Goal: Task Accomplishment & Management: Complete application form

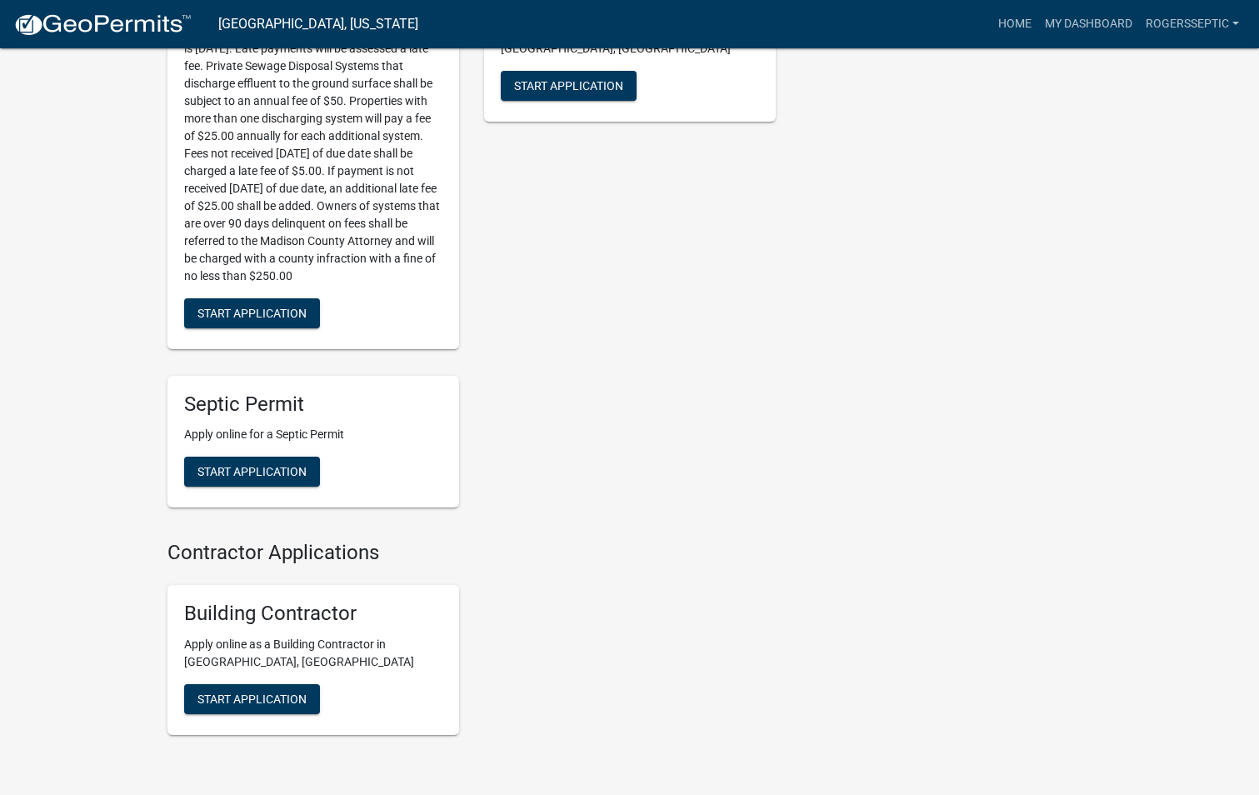
scroll to position [666, 0]
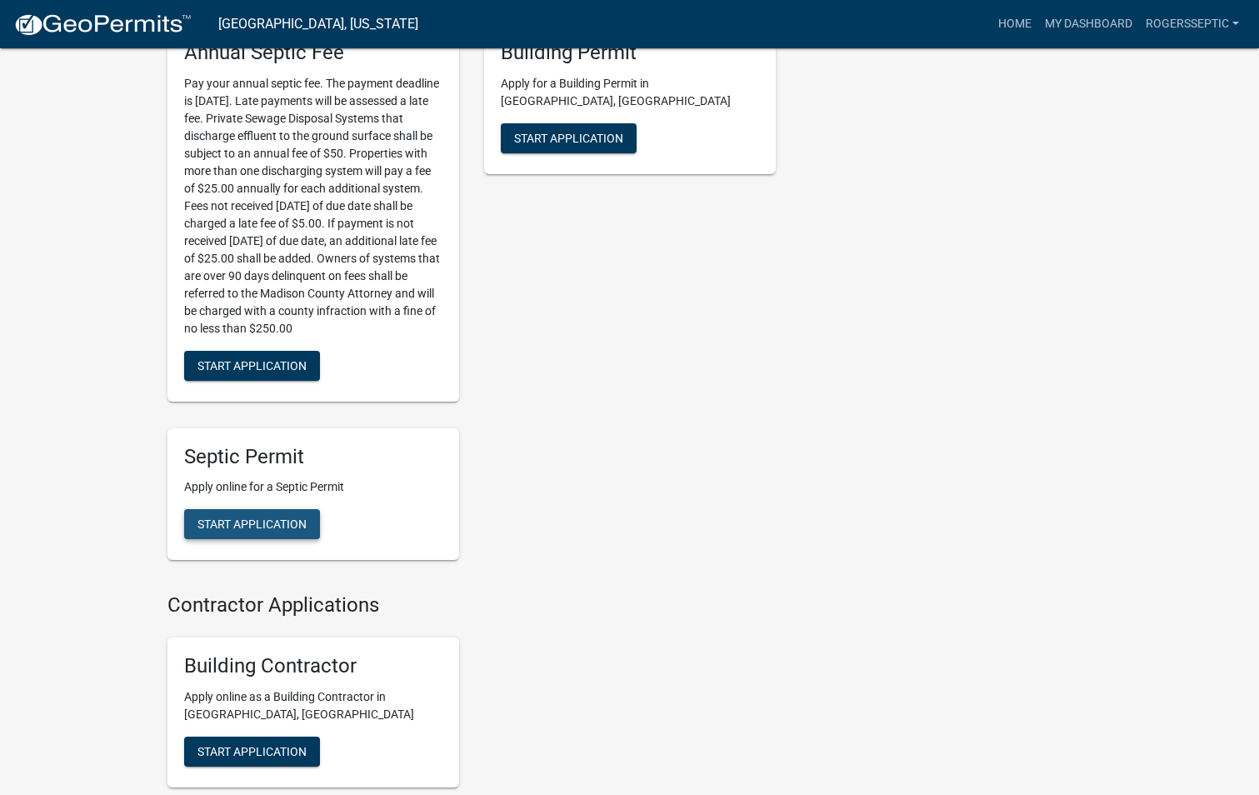
click at [267, 509] on button "Start Application" at bounding box center [252, 524] width 136 height 30
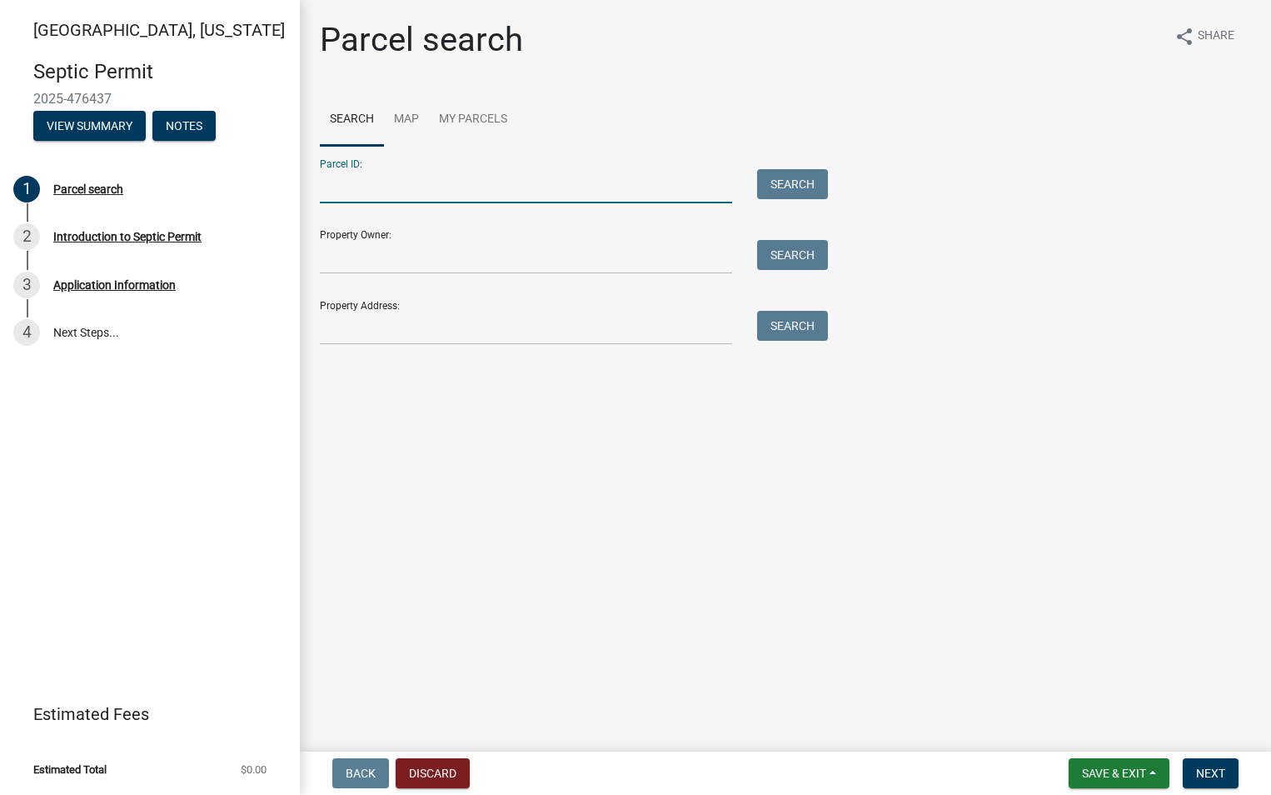
click at [347, 187] on input "Parcel ID:" at bounding box center [526, 186] width 412 height 34
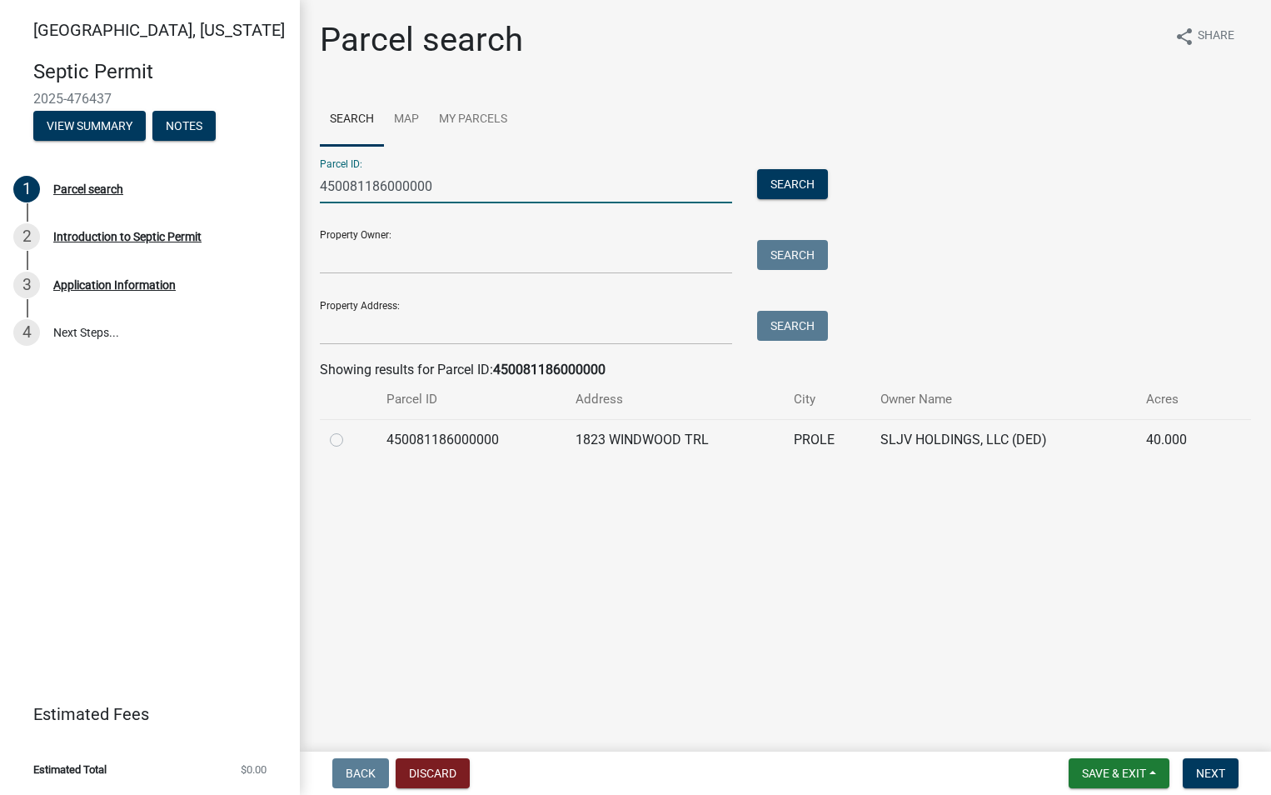
type input "450081186000000"
click at [350, 430] on label at bounding box center [350, 430] width 0 height 0
click at [350, 440] on input "radio" at bounding box center [355, 435] width 11 height 11
radio input "true"
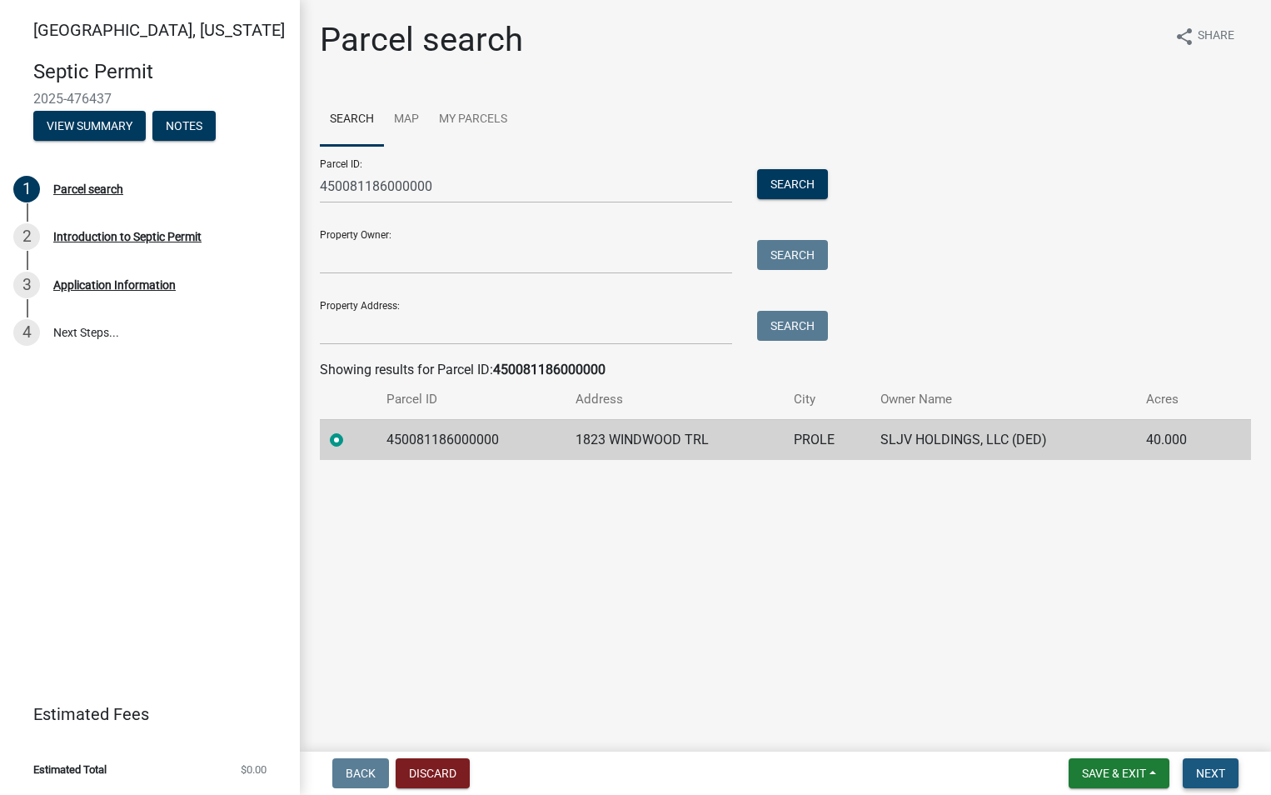
click at [1210, 766] on span "Next" at bounding box center [1210, 772] width 29 height 13
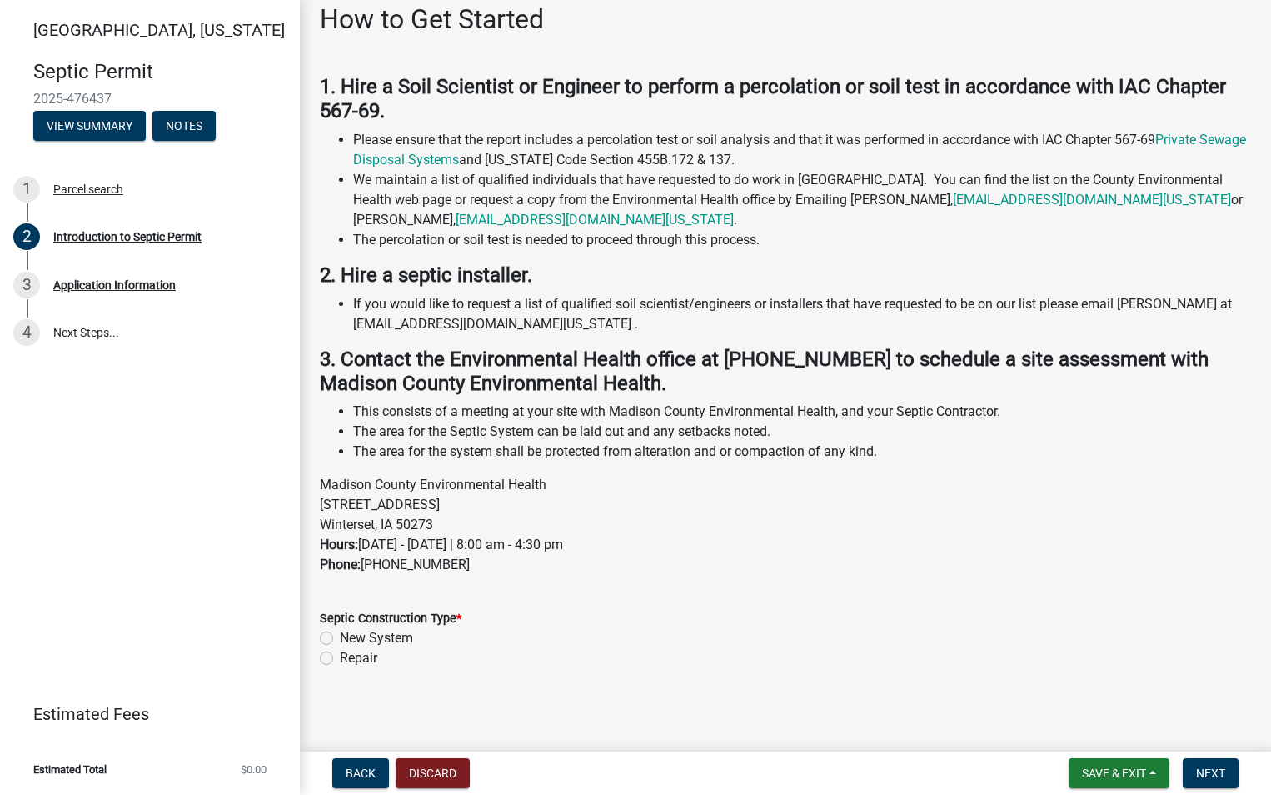
scroll to position [120, 0]
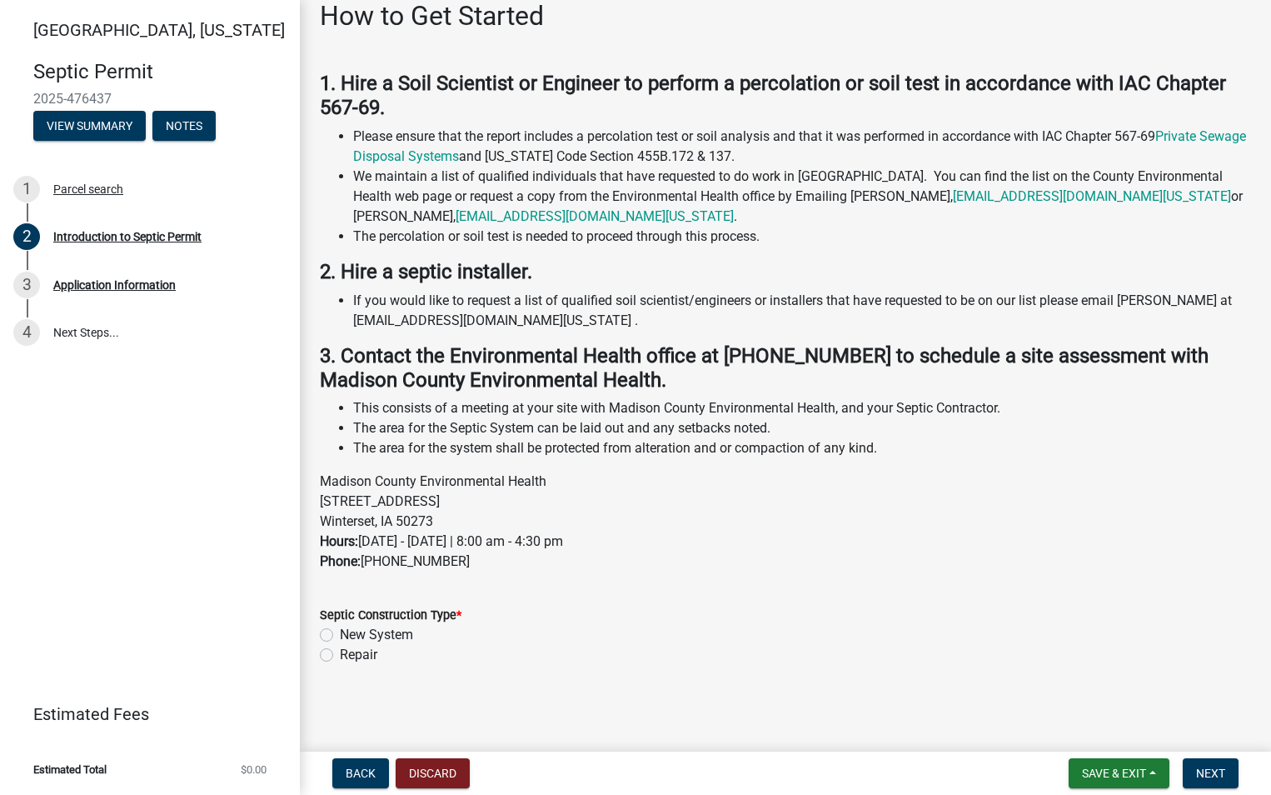
click at [340, 630] on label "New System" at bounding box center [376, 635] width 73 height 20
click at [340, 630] on input "New System" at bounding box center [345, 630] width 11 height 11
radio input "true"
click at [1210, 771] on span "Next" at bounding box center [1210, 772] width 29 height 13
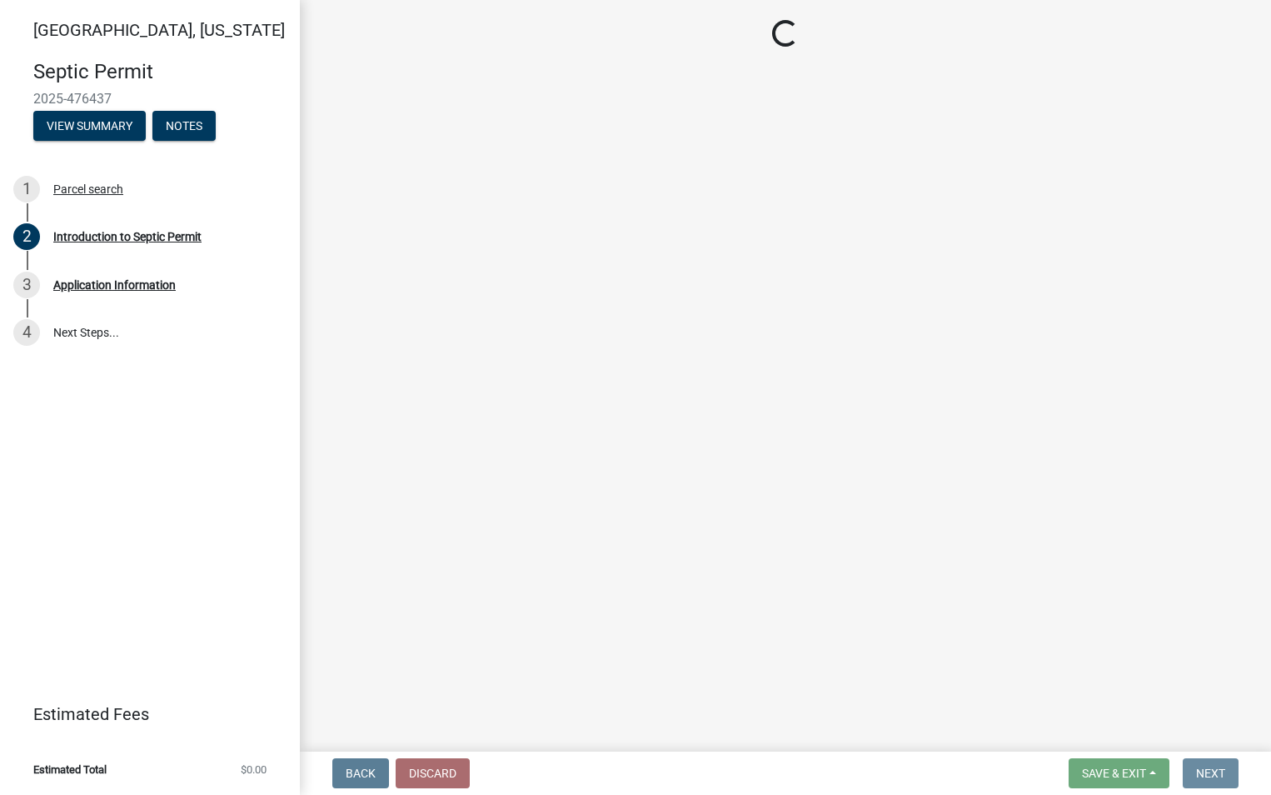
scroll to position [0, 0]
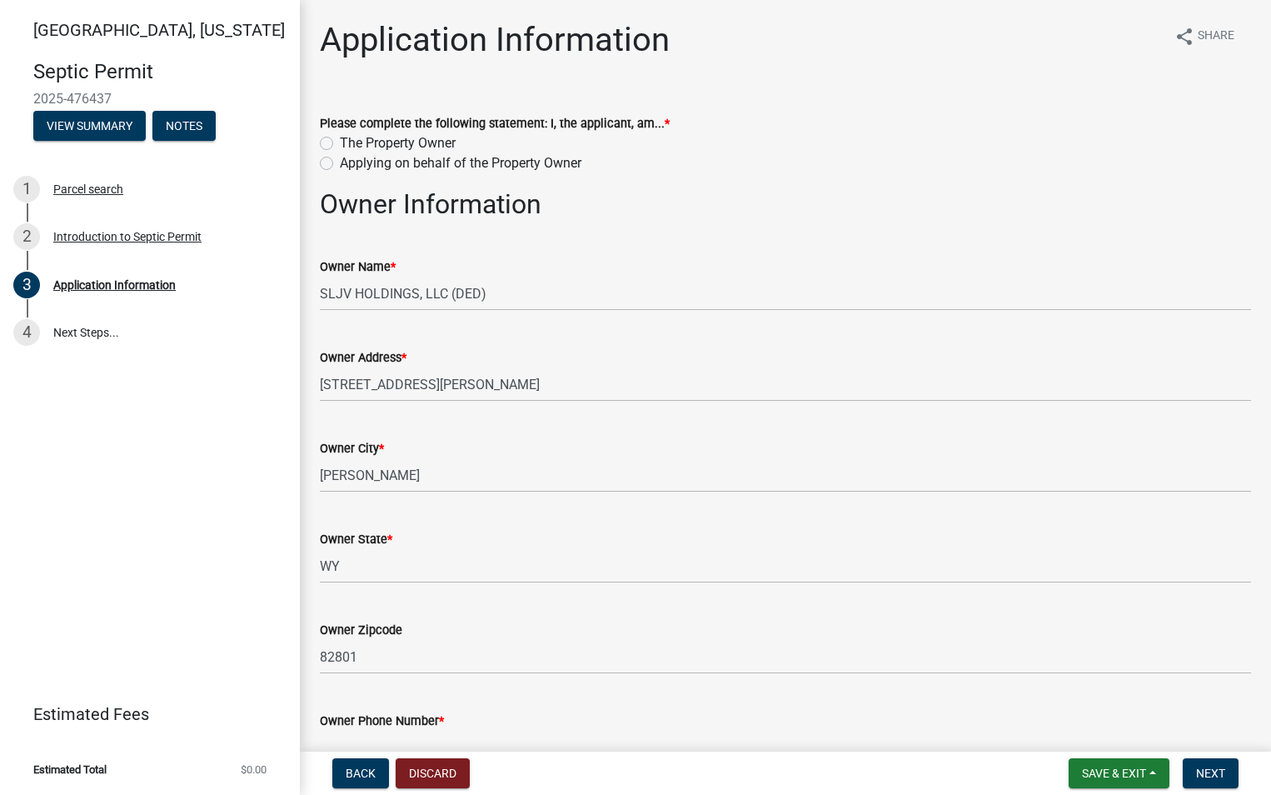
click at [340, 164] on label "Applying on behalf of the Property Owner" at bounding box center [461, 163] width 242 height 20
click at [340, 164] on input "Applying on behalf of the Property Owner" at bounding box center [345, 158] width 11 height 11
radio input "true"
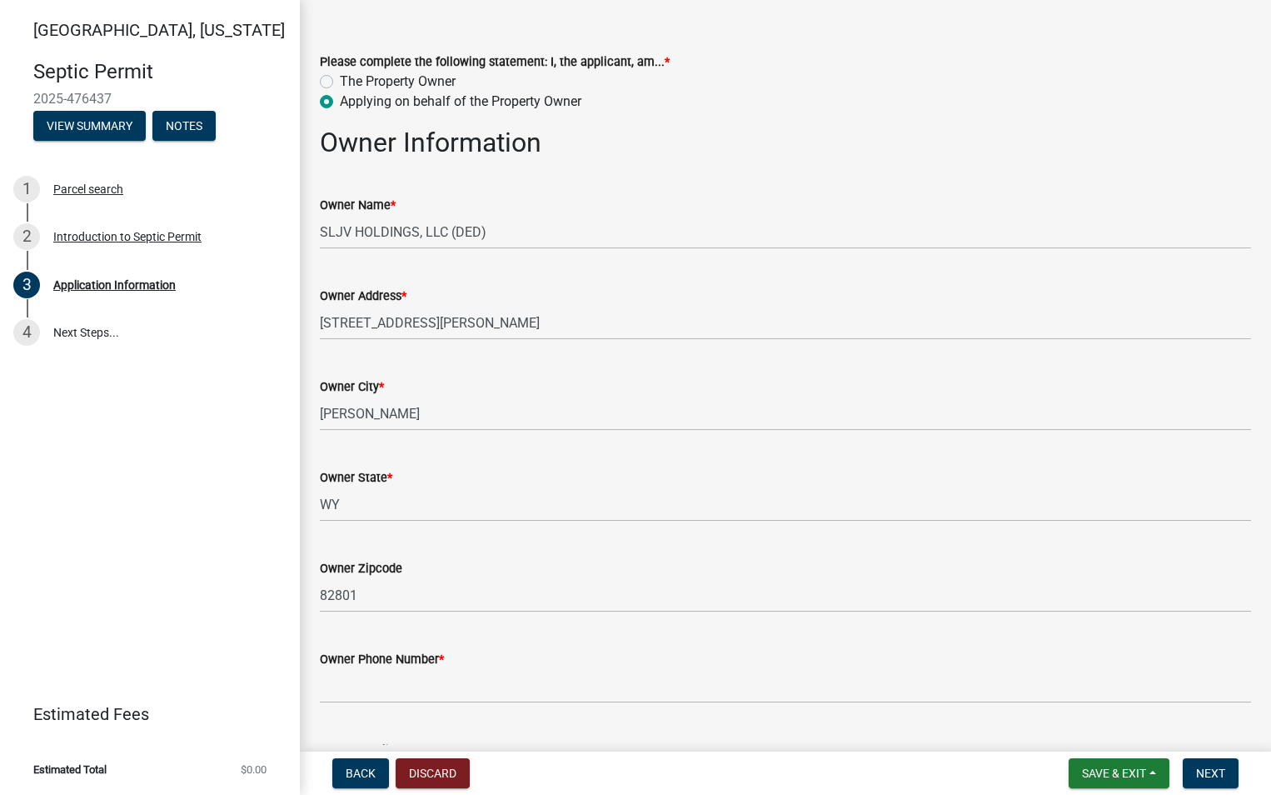
scroll to position [250, 0]
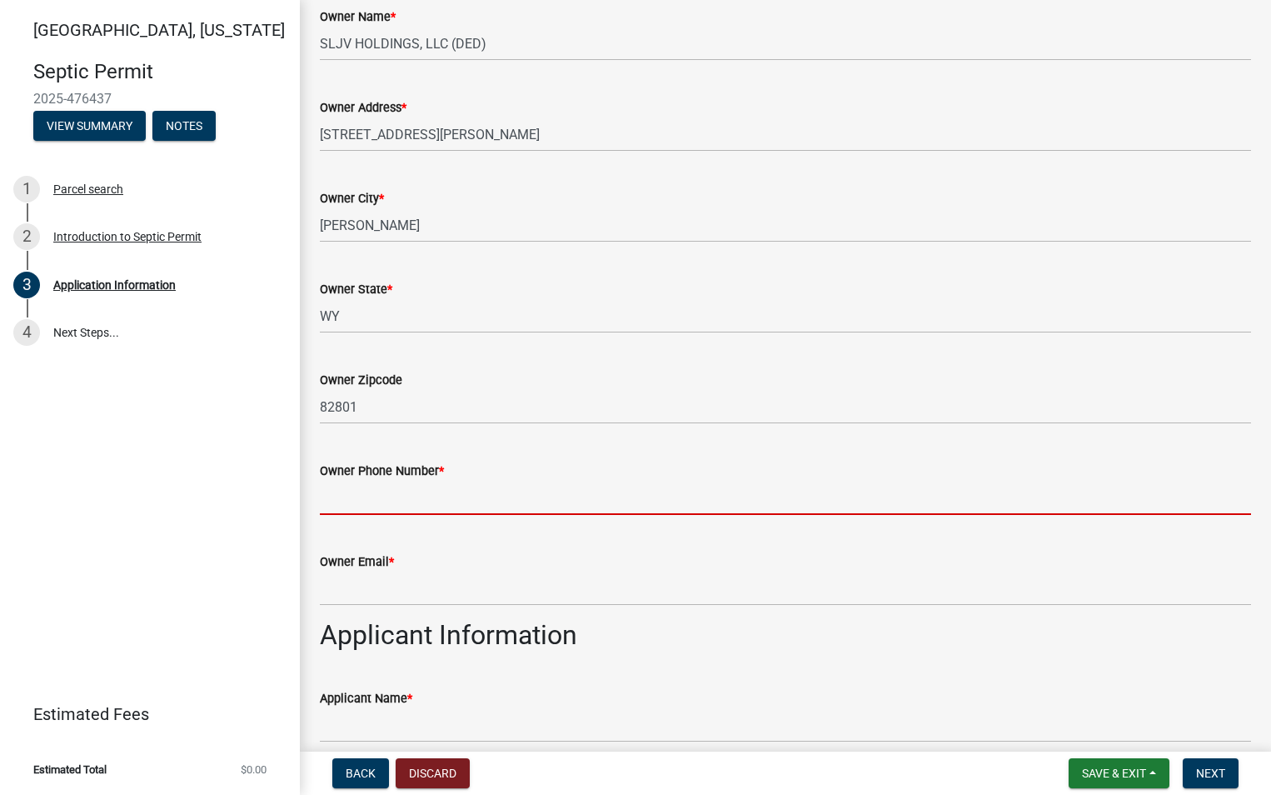
click at [326, 504] on input "Owner Phone Number *" at bounding box center [785, 498] width 931 height 34
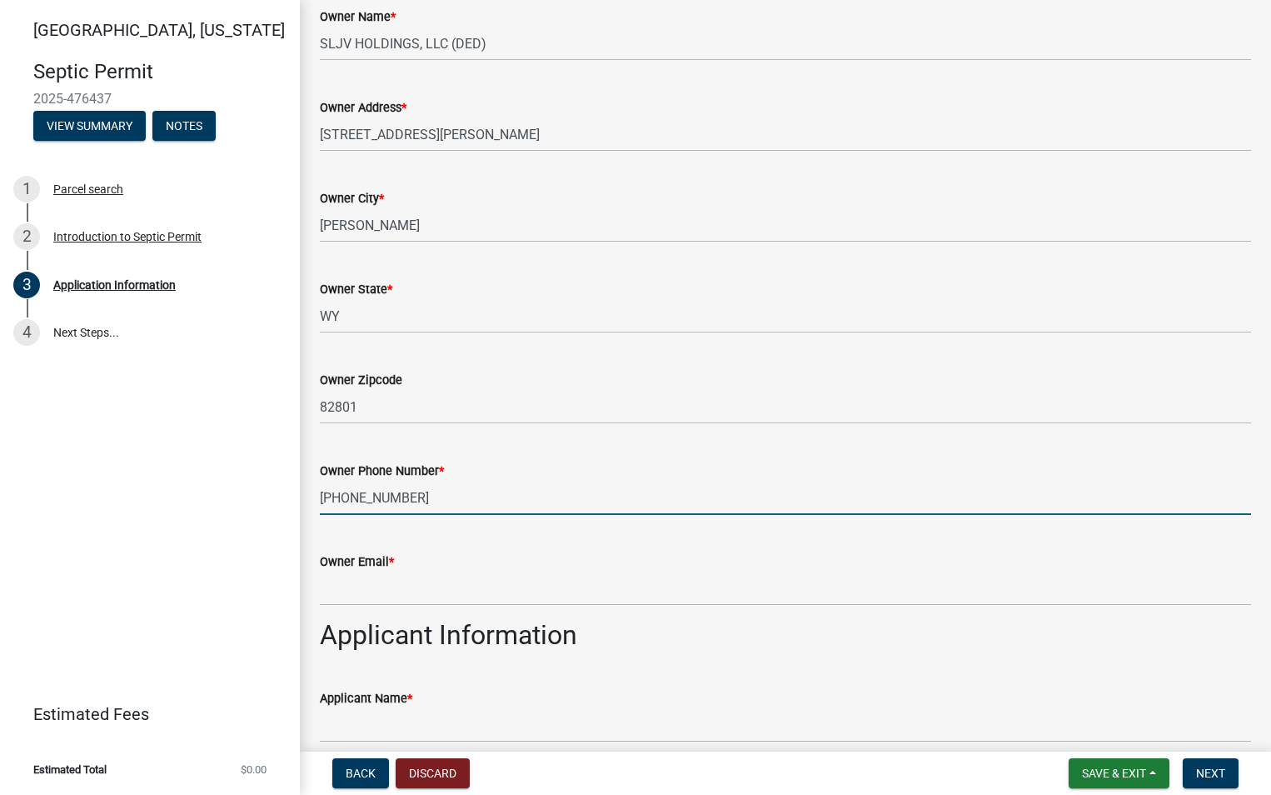
type input "[PHONE_NUMBER]"
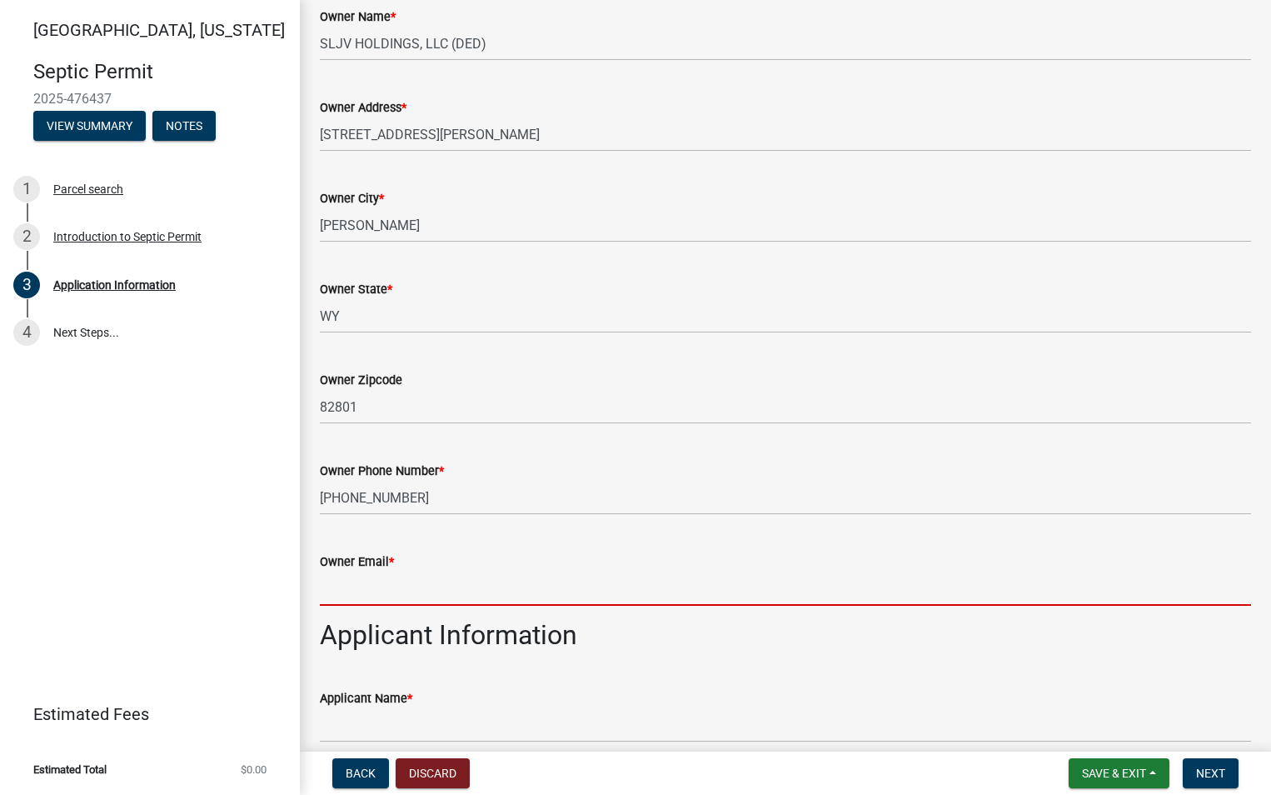
click at [324, 595] on input "Owner Email *" at bounding box center [785, 589] width 931 height 34
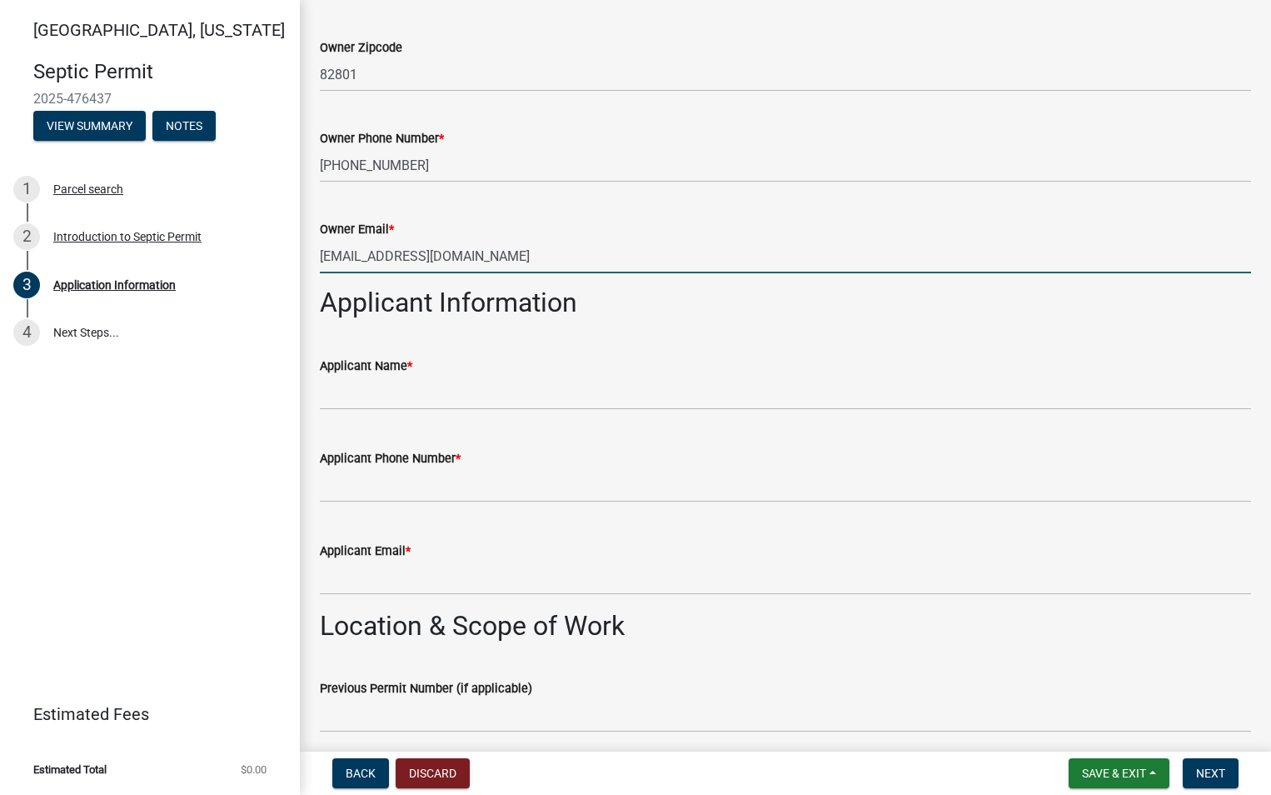
scroll to position [583, 0]
type input "[EMAIL_ADDRESS][DOMAIN_NAME]"
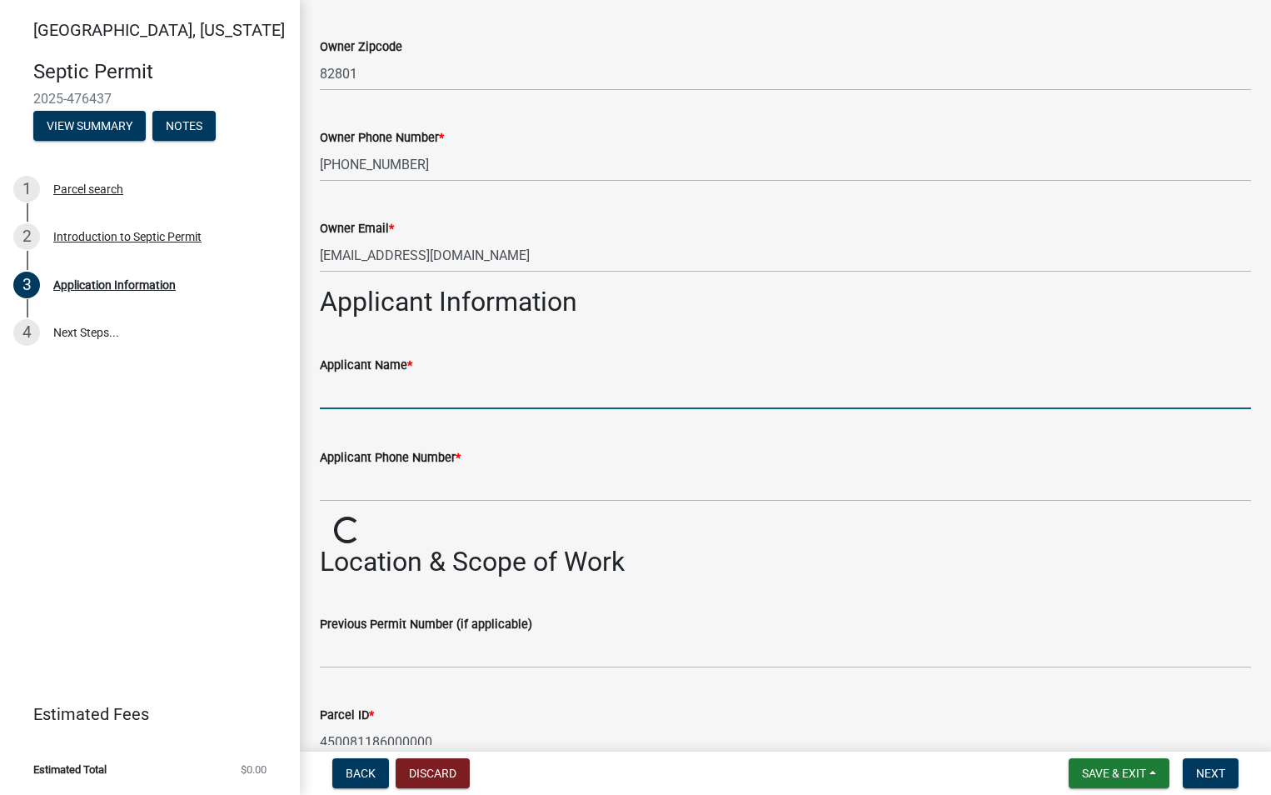
click at [353, 392] on input "Applicant Name *" at bounding box center [785, 392] width 931 height 34
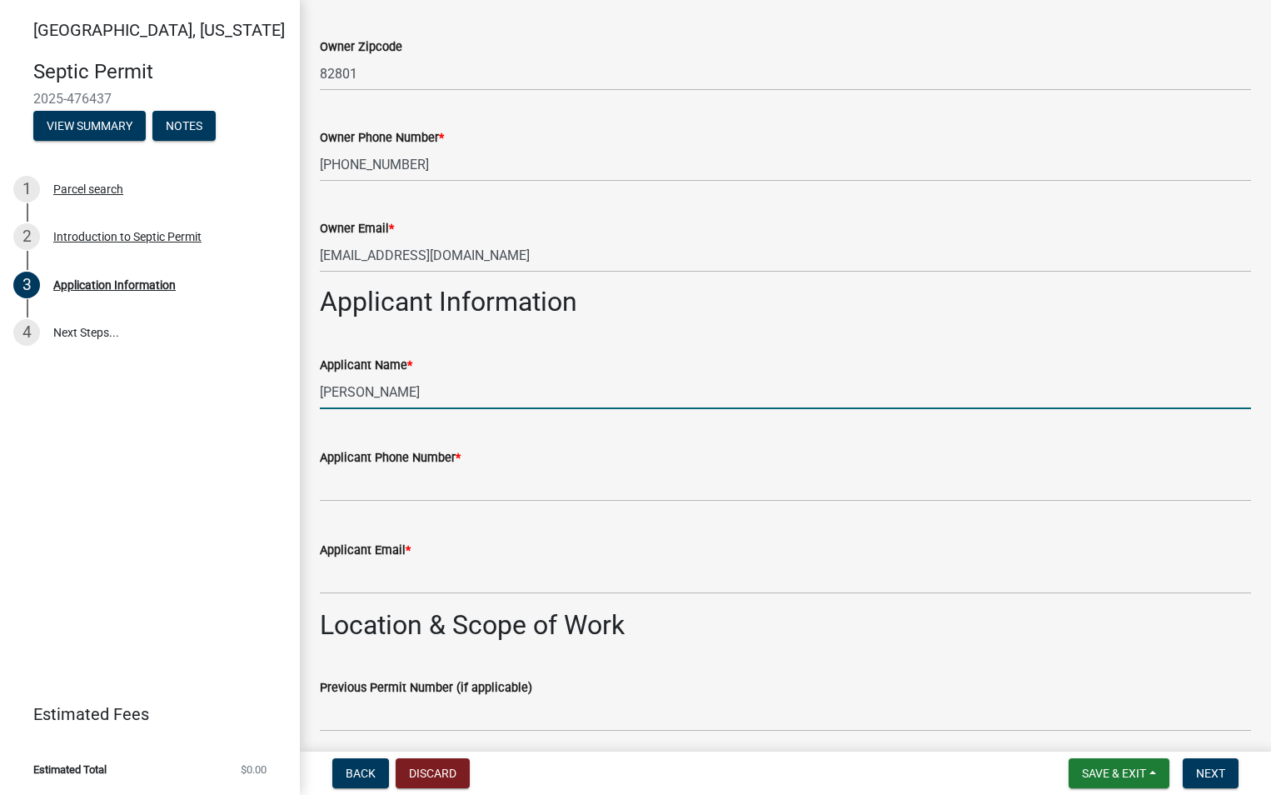
type input "[PERSON_NAME]"
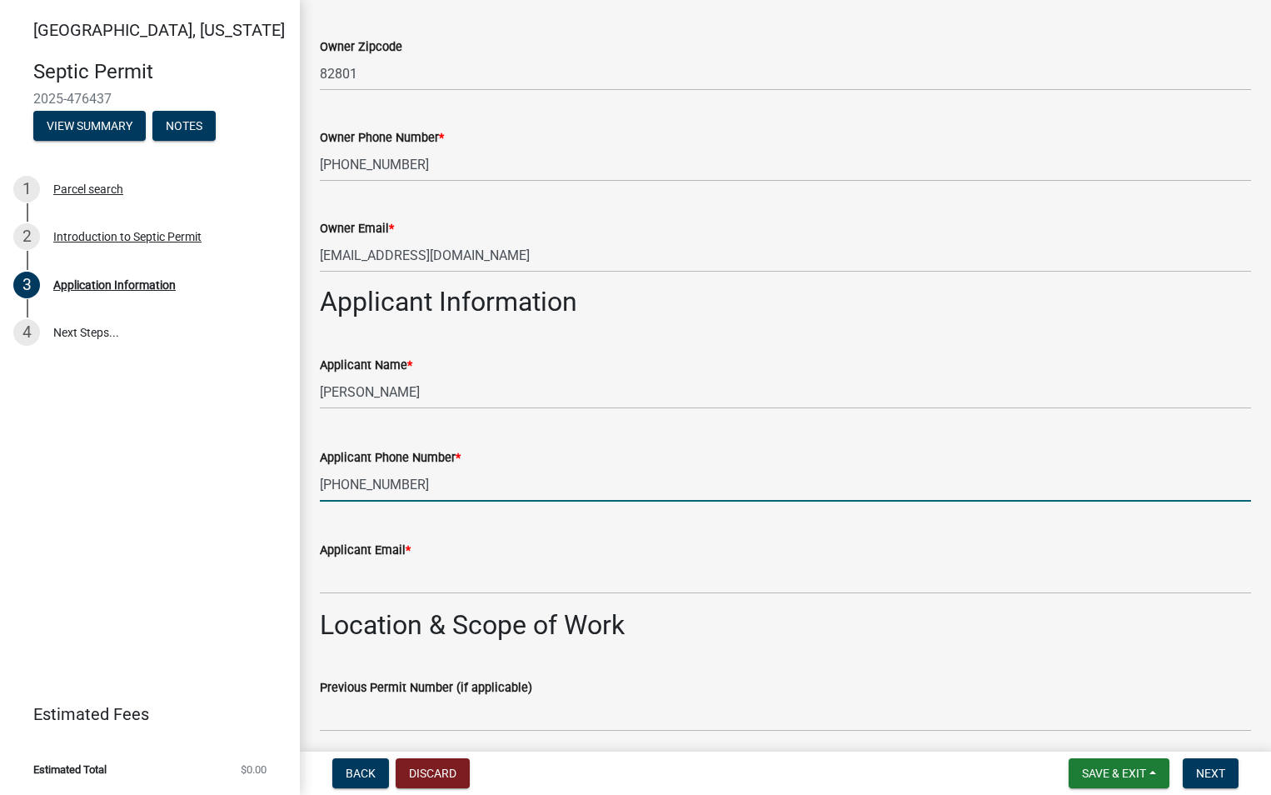
type input "[PHONE_NUMBER]"
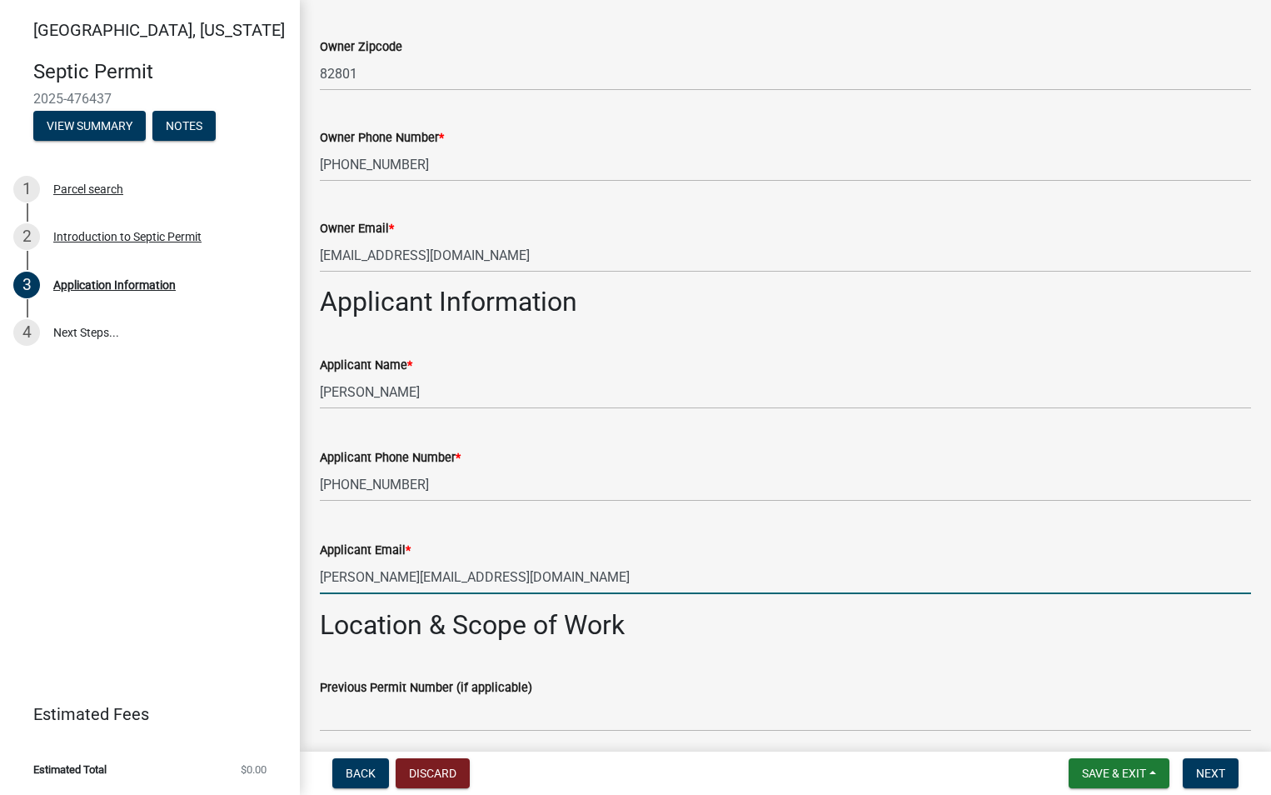
type input "[PERSON_NAME][EMAIL_ADDRESS][DOMAIN_NAME]"
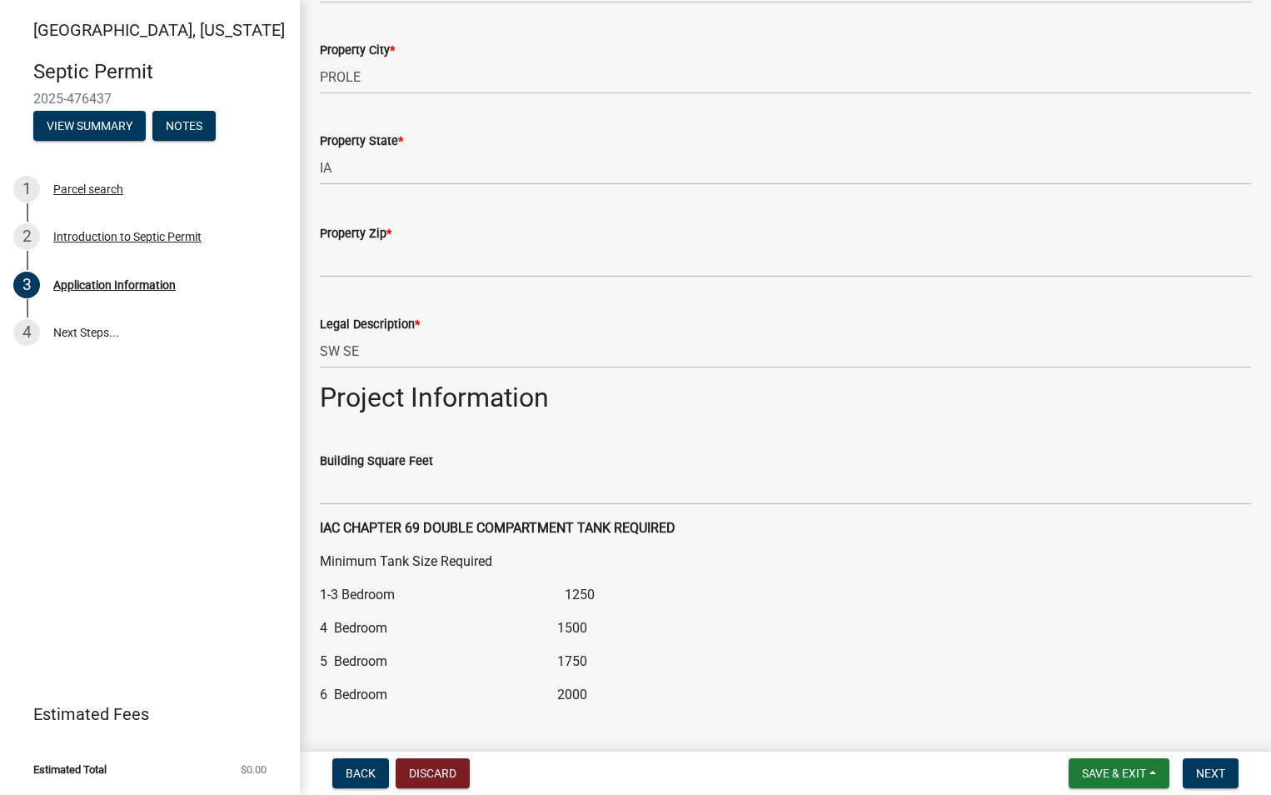
scroll to position [1500, 0]
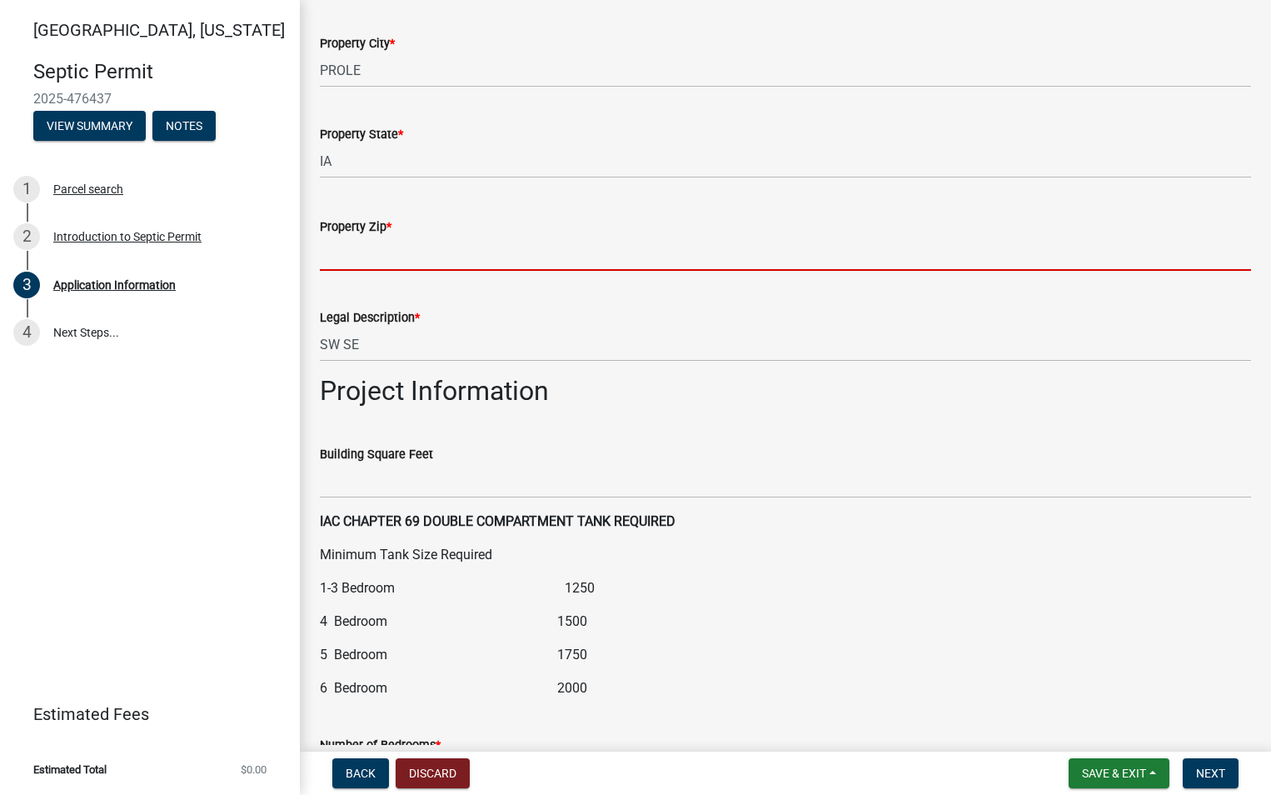
click at [346, 261] on input "Property Zip *" at bounding box center [785, 254] width 931 height 34
click at [449, 245] on input "50229" at bounding box center [785, 254] width 931 height 34
type input "50229"
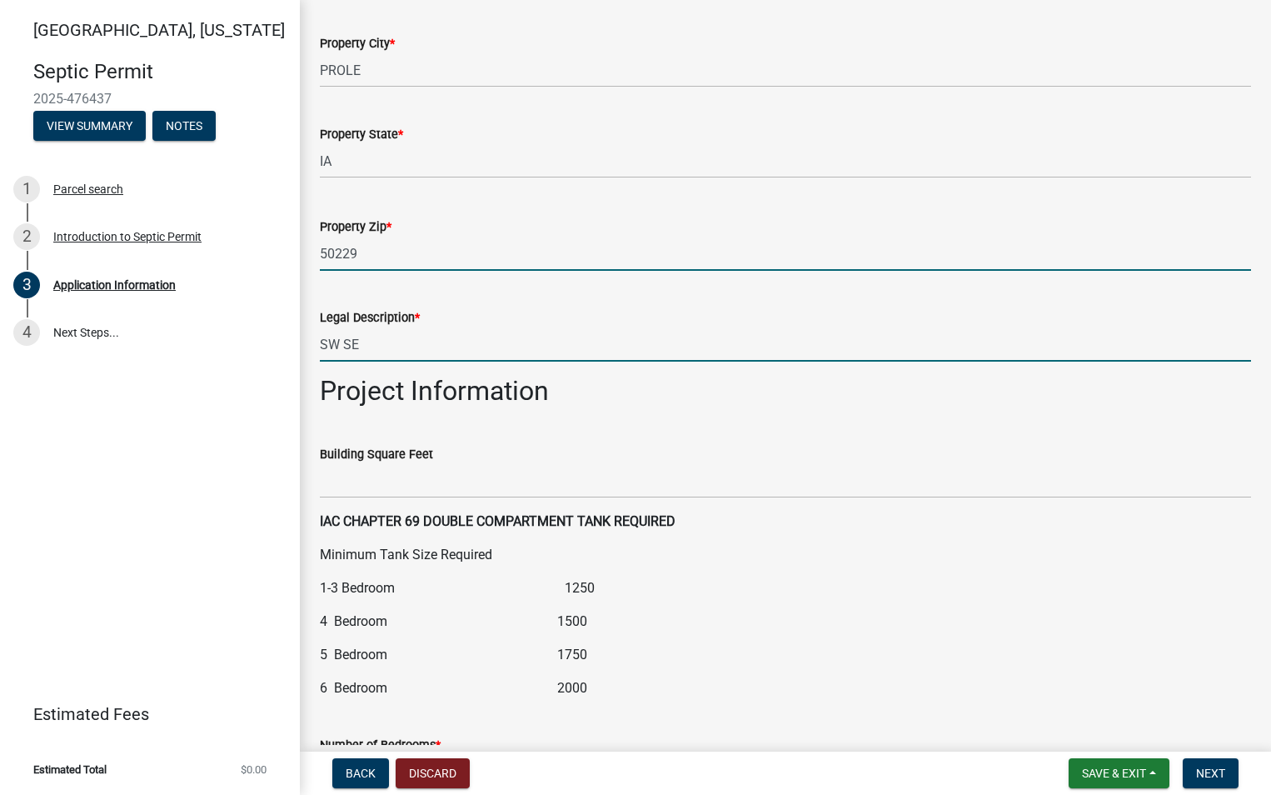
click at [746, 361] on input "SW SE" at bounding box center [785, 344] width 931 height 34
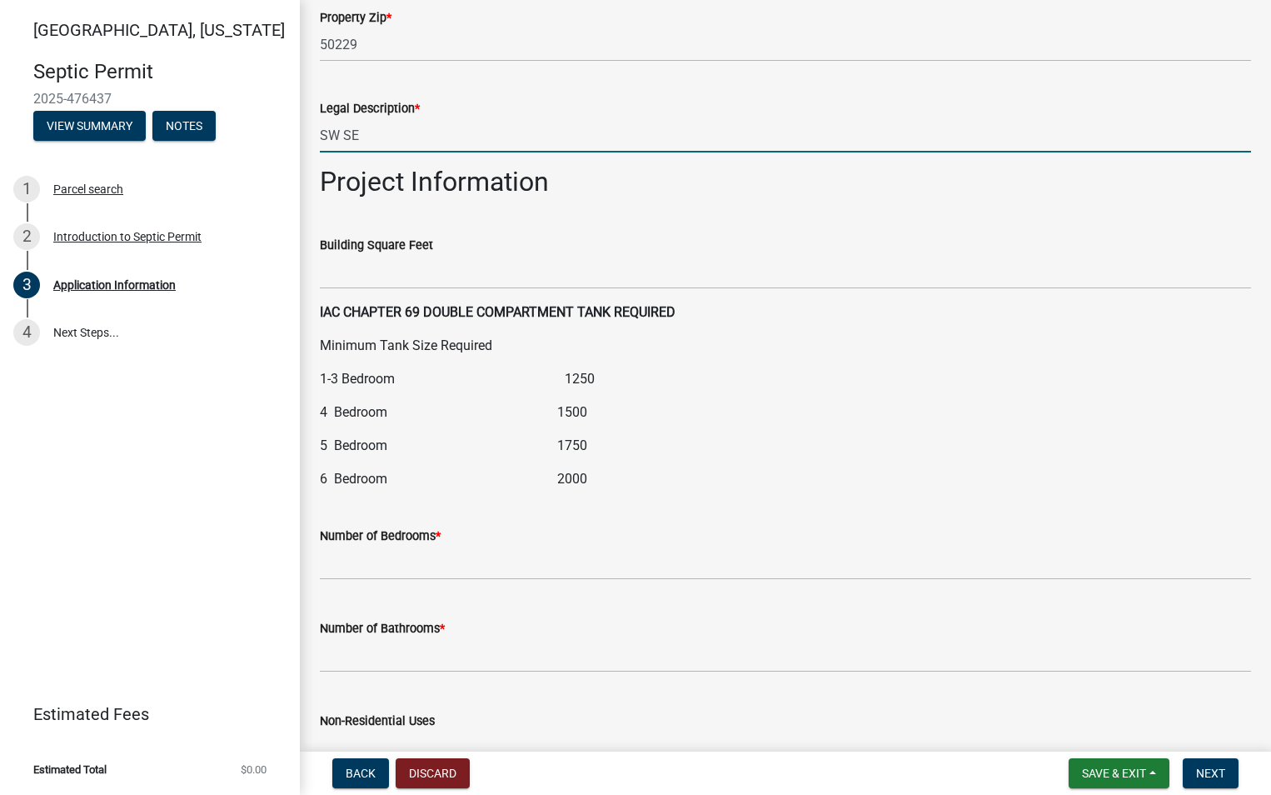
scroll to position [1749, 0]
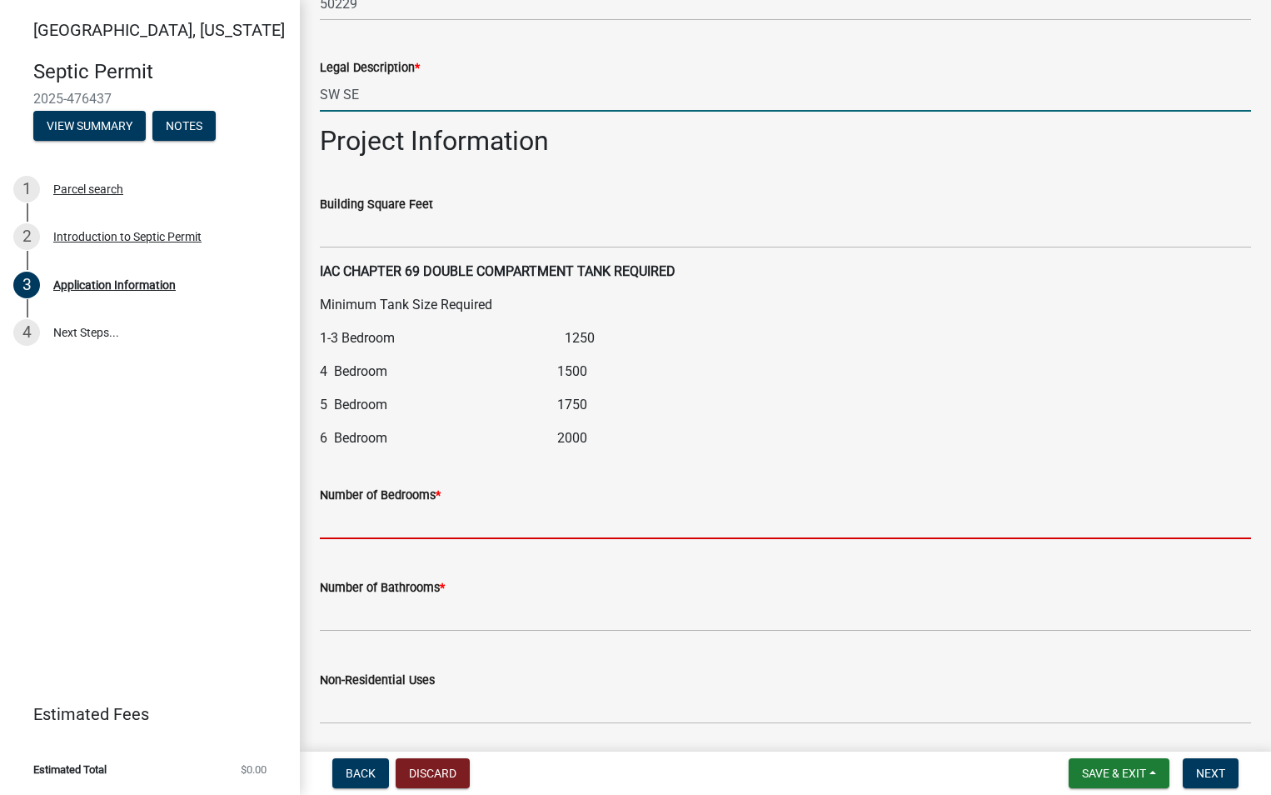
click at [325, 533] on input "text" at bounding box center [785, 522] width 931 height 34
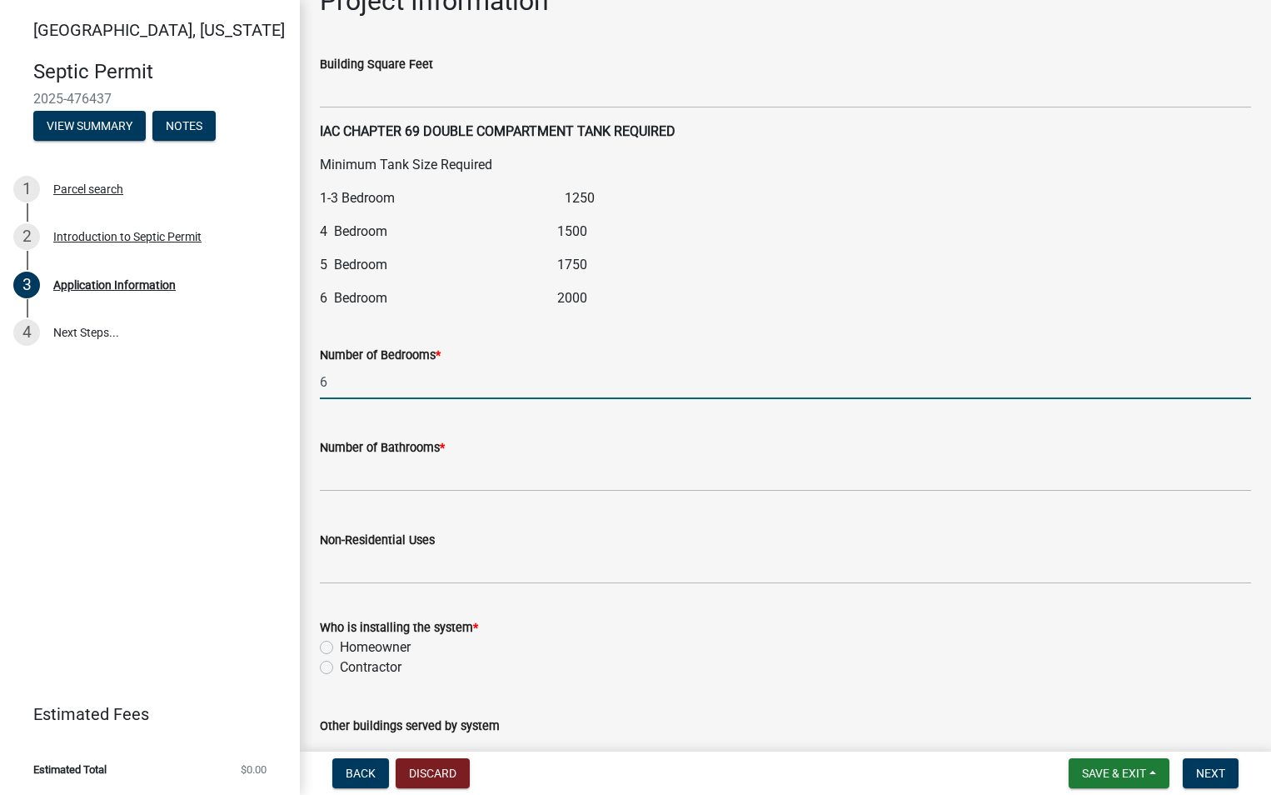
scroll to position [1916, 0]
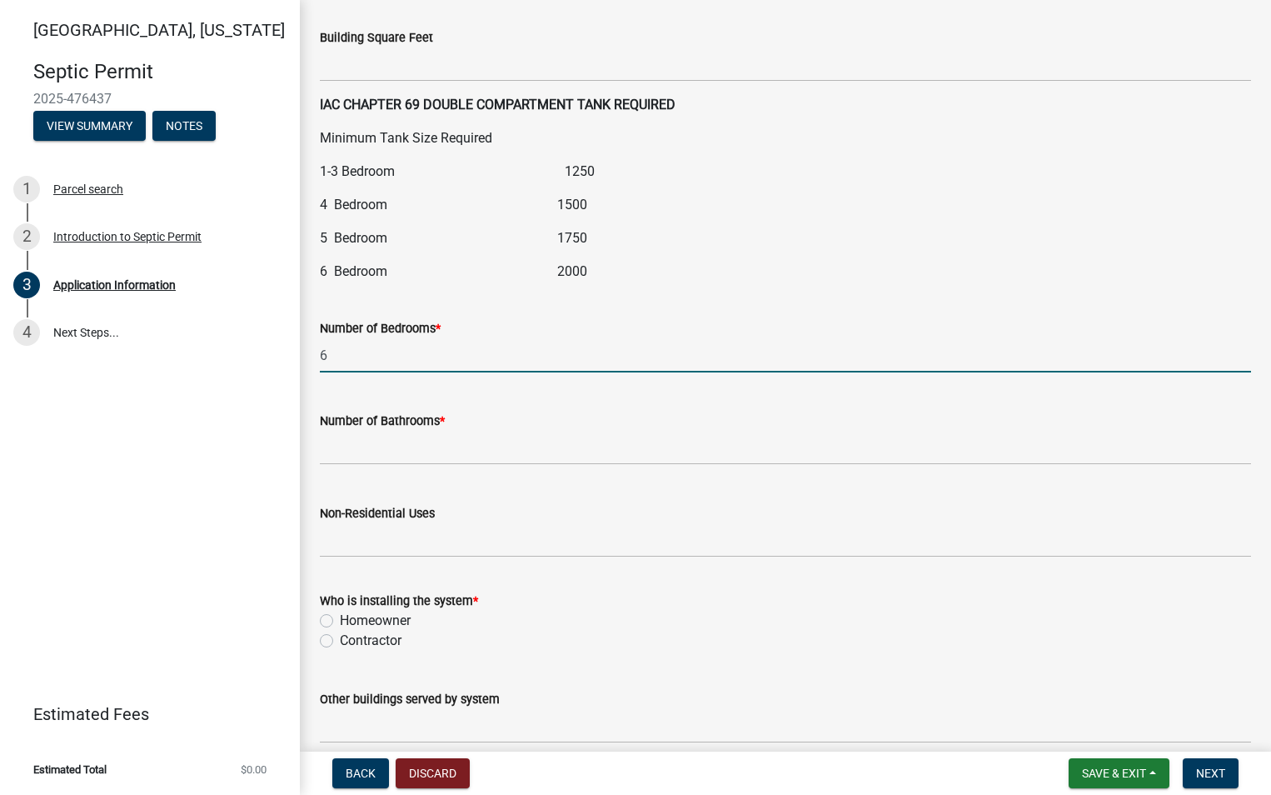
type input "6"
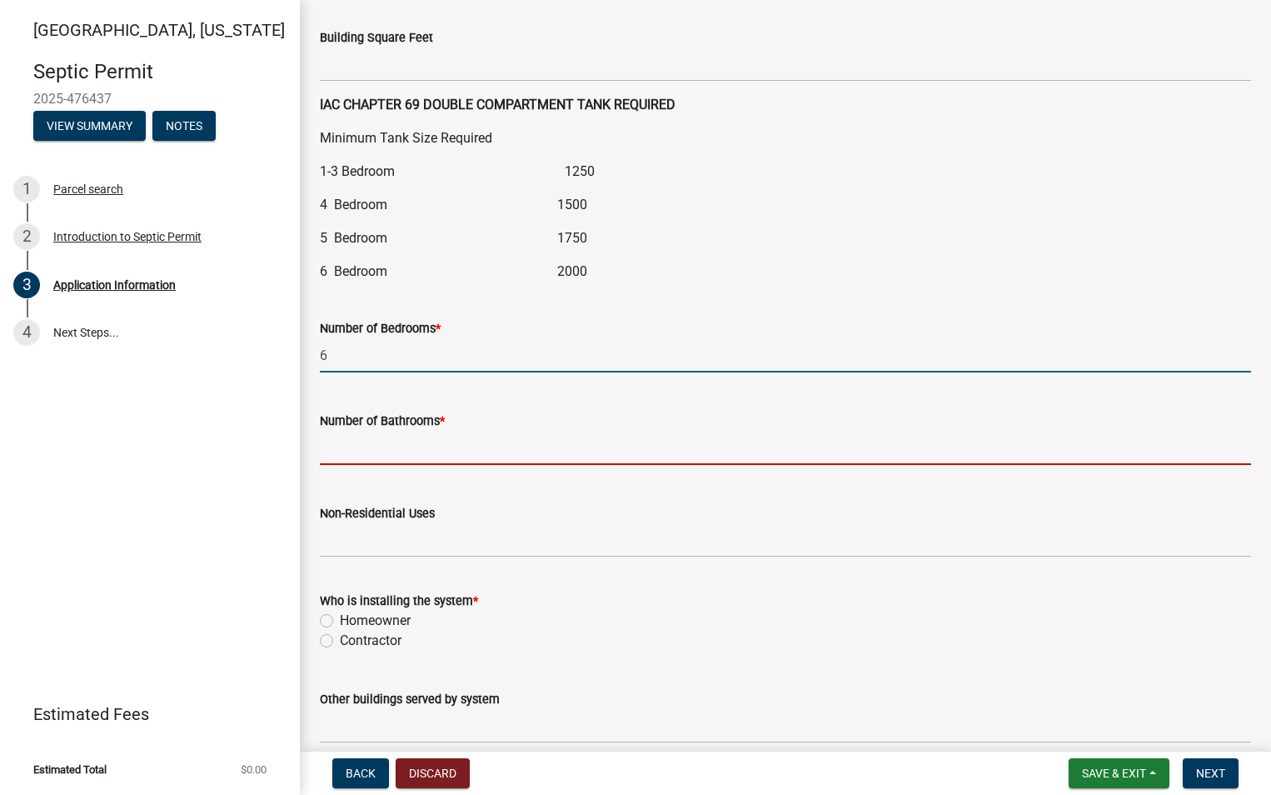
click at [331, 452] on input "text" at bounding box center [785, 448] width 931 height 34
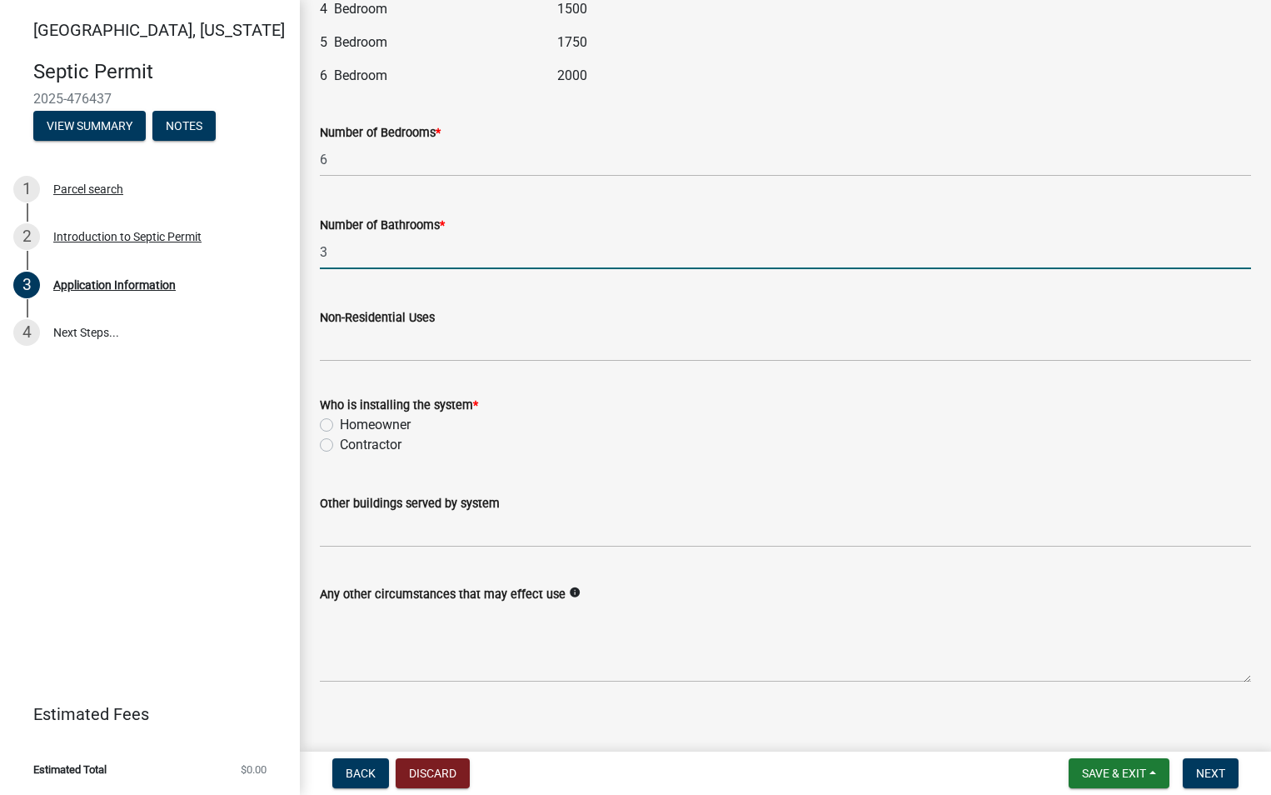
scroll to position [2128, 0]
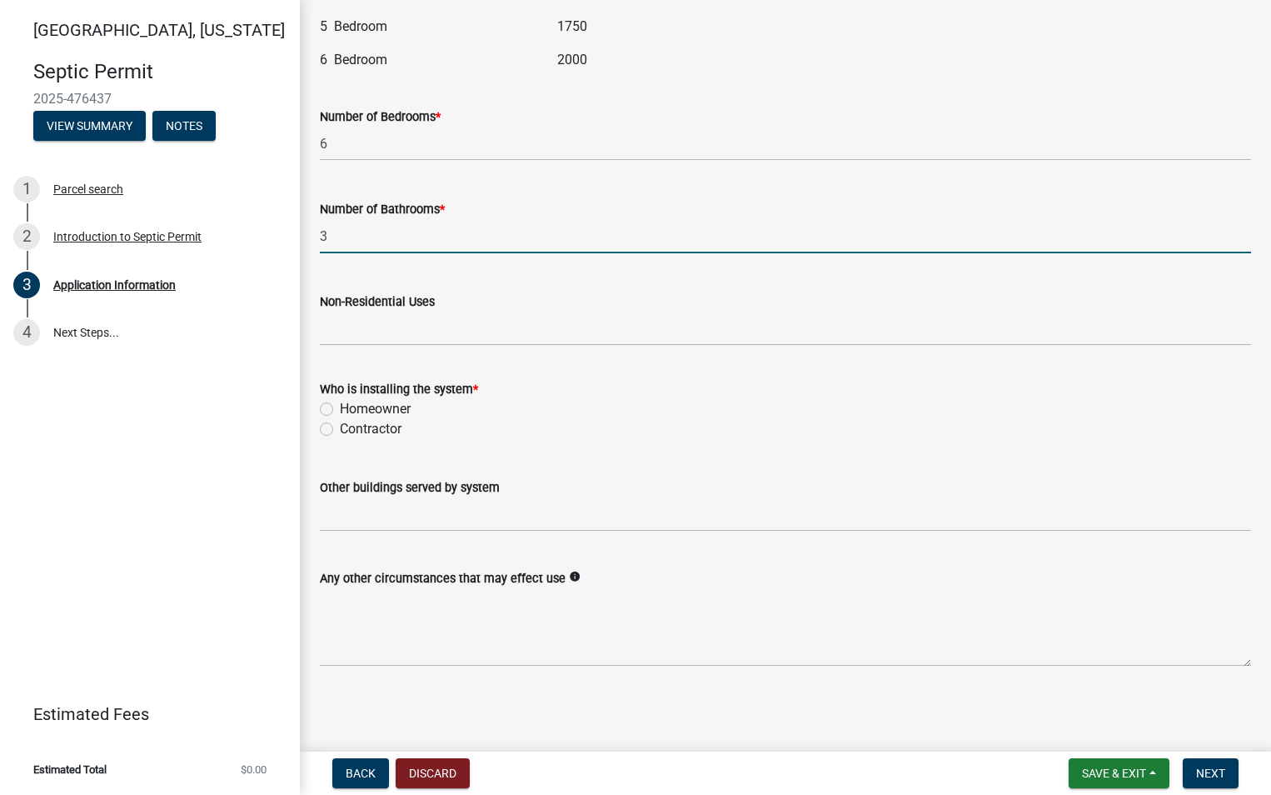
type input "3"
click at [340, 429] on label "Contractor" at bounding box center [371, 429] width 62 height 20
click at [340, 429] on input "Contractor" at bounding box center [345, 424] width 11 height 11
radio input "true"
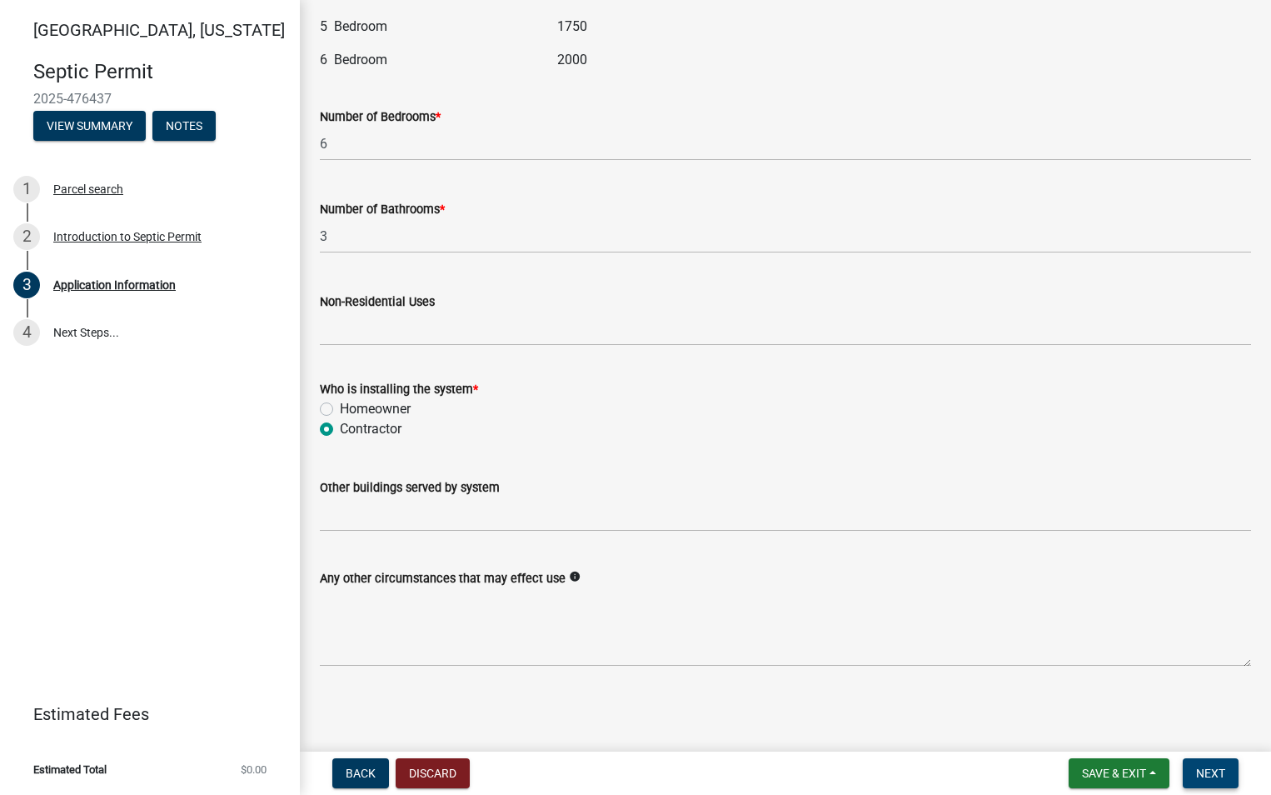
click at [1213, 772] on span "Next" at bounding box center [1210, 772] width 29 height 13
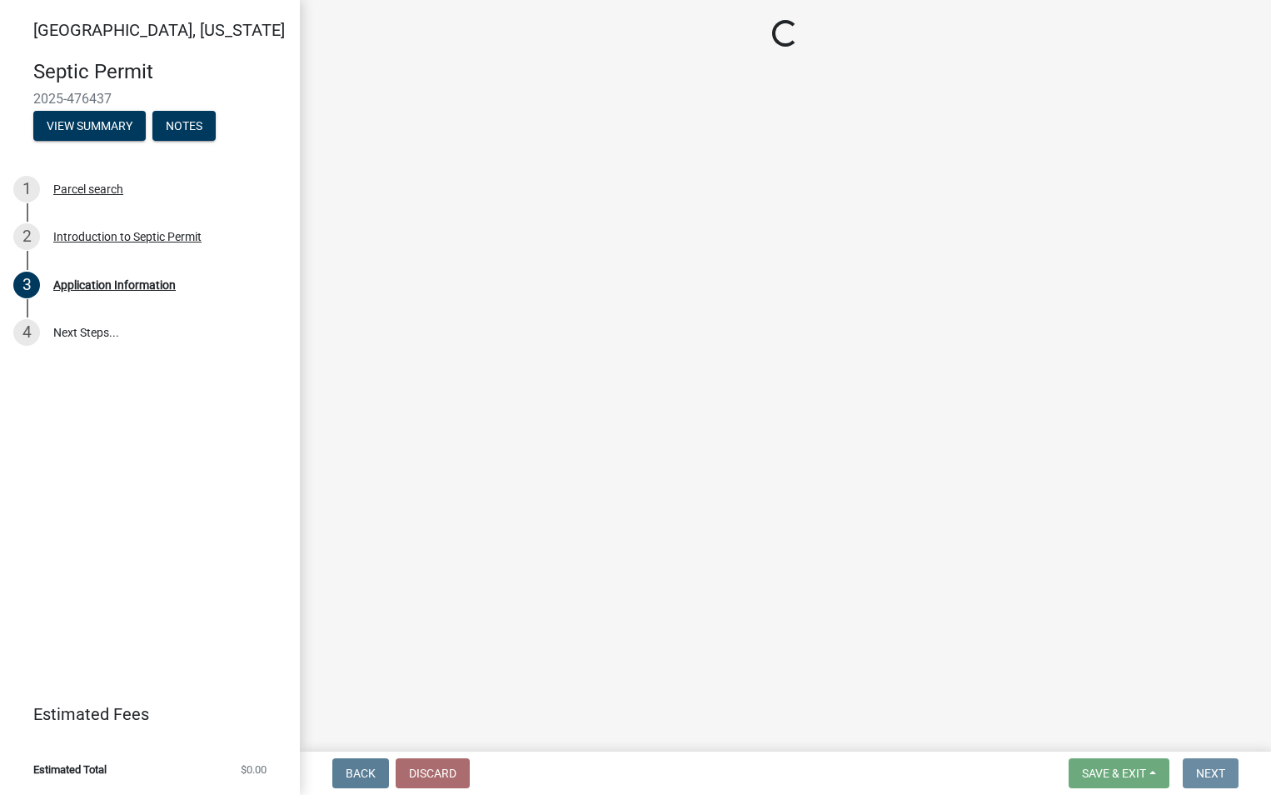
scroll to position [0, 0]
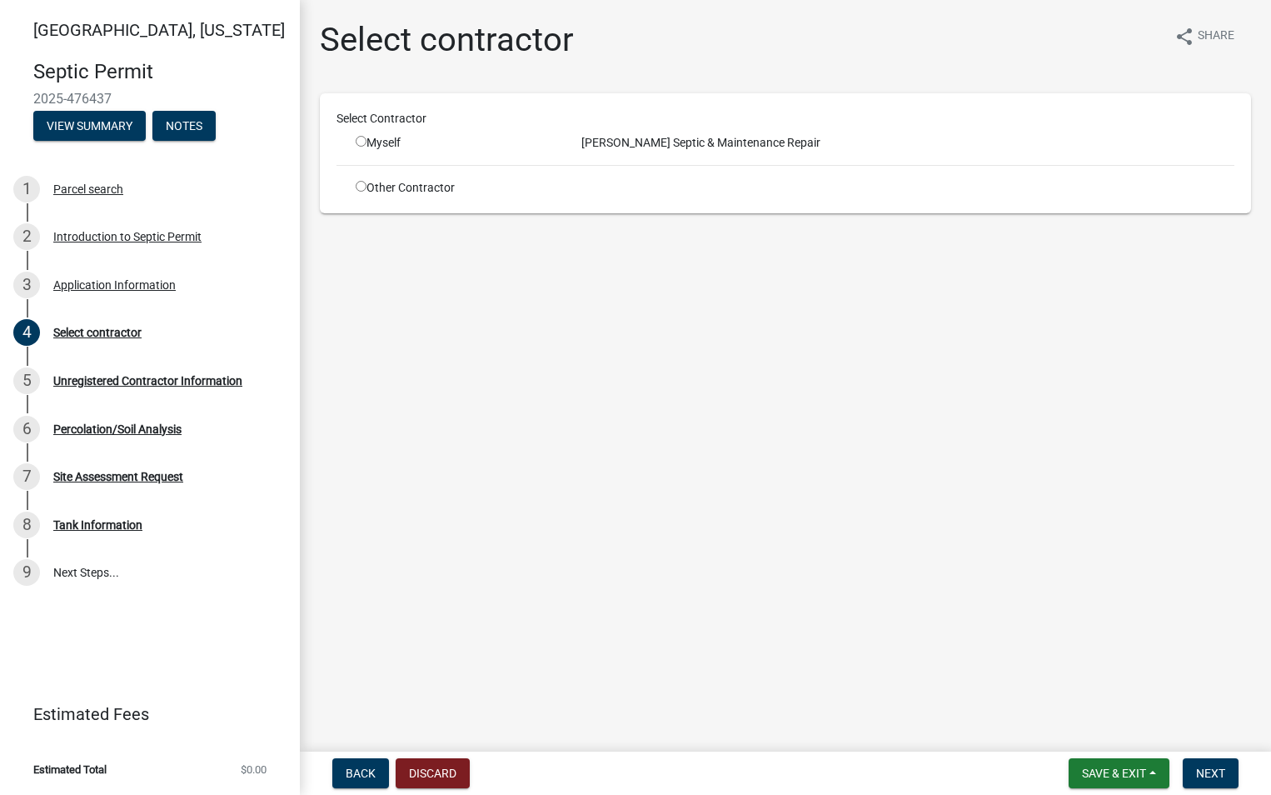
click at [362, 142] on input "radio" at bounding box center [361, 141] width 11 height 11
radio input "true"
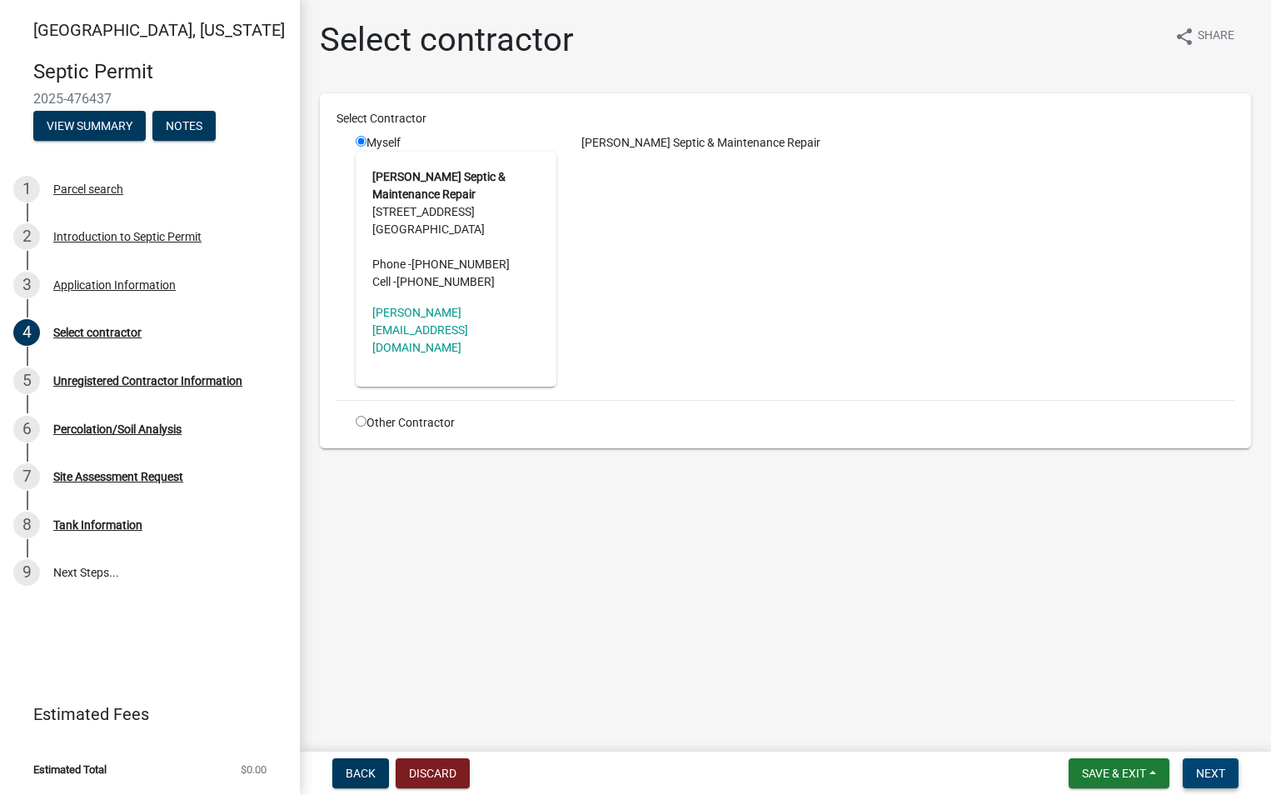
click at [1206, 768] on span "Next" at bounding box center [1210, 772] width 29 height 13
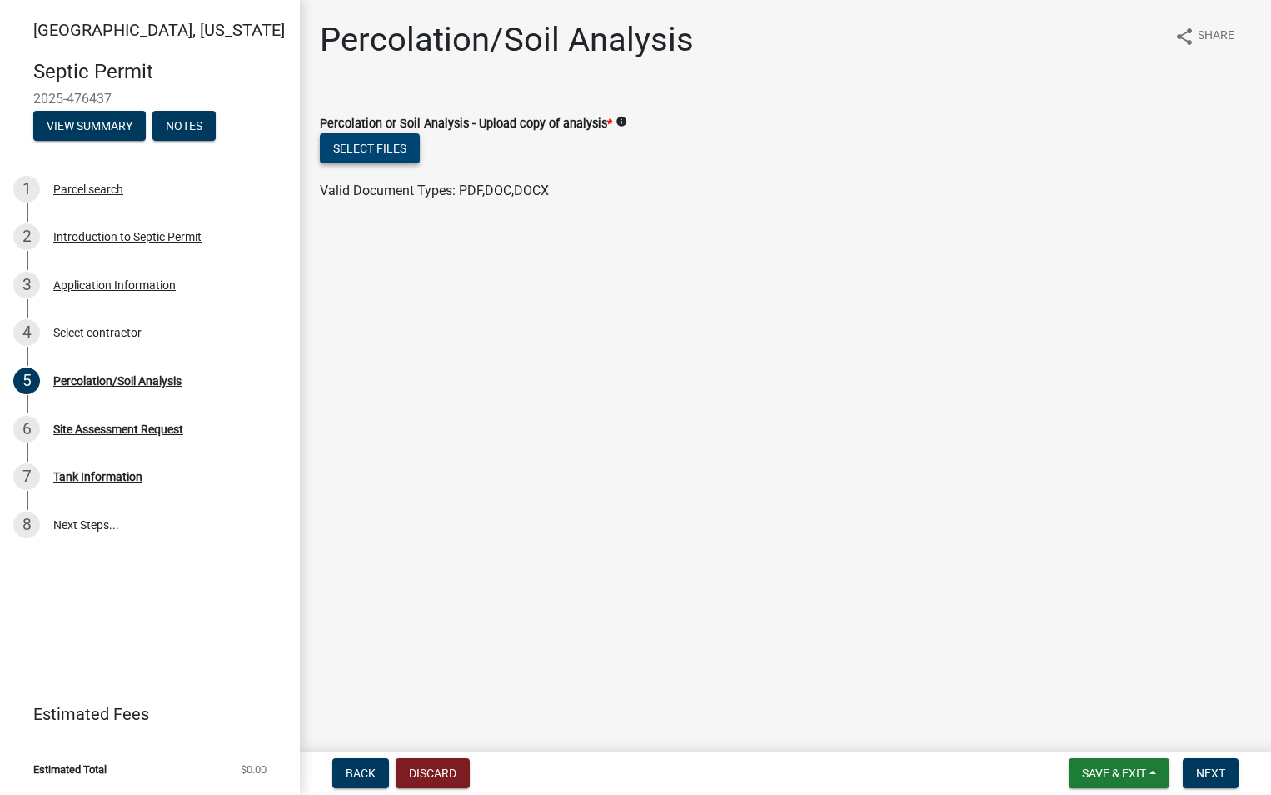
click at [394, 146] on button "Select files" at bounding box center [370, 148] width 100 height 30
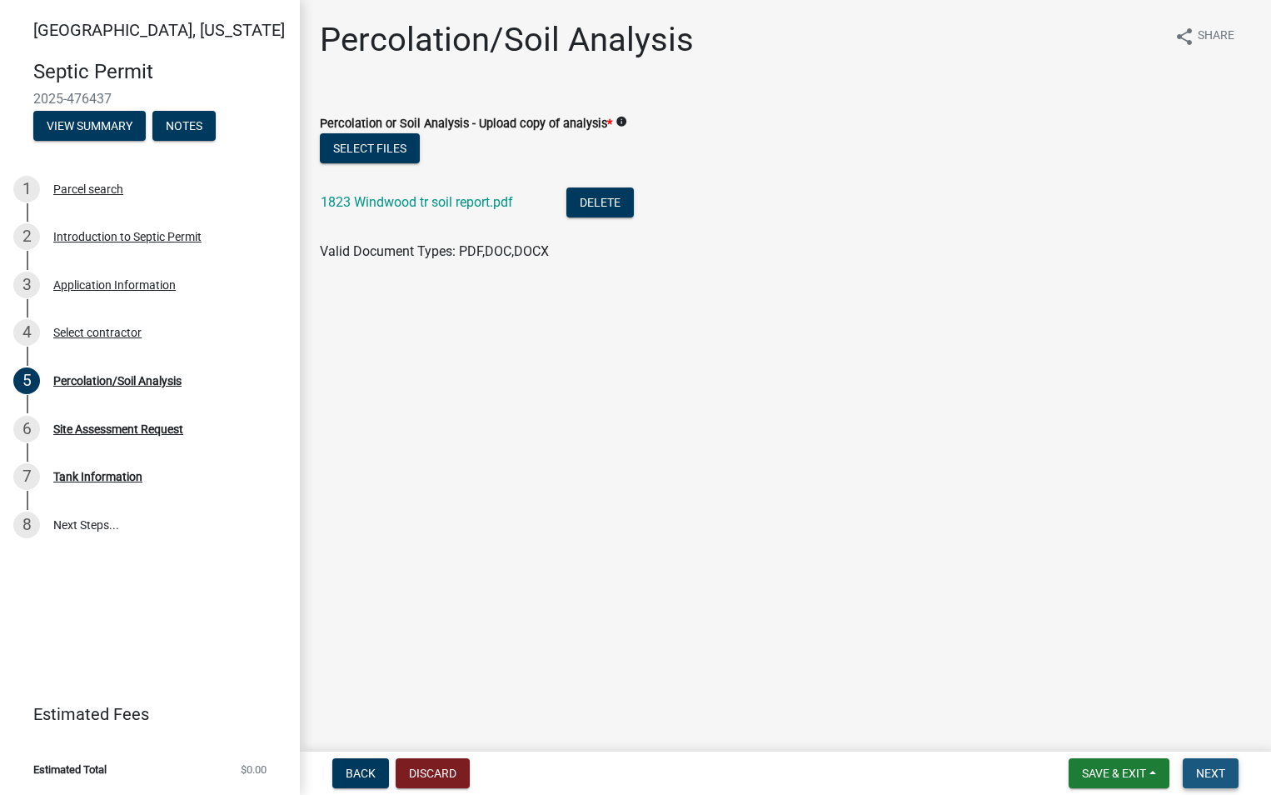
click at [1200, 773] on span "Next" at bounding box center [1210, 772] width 29 height 13
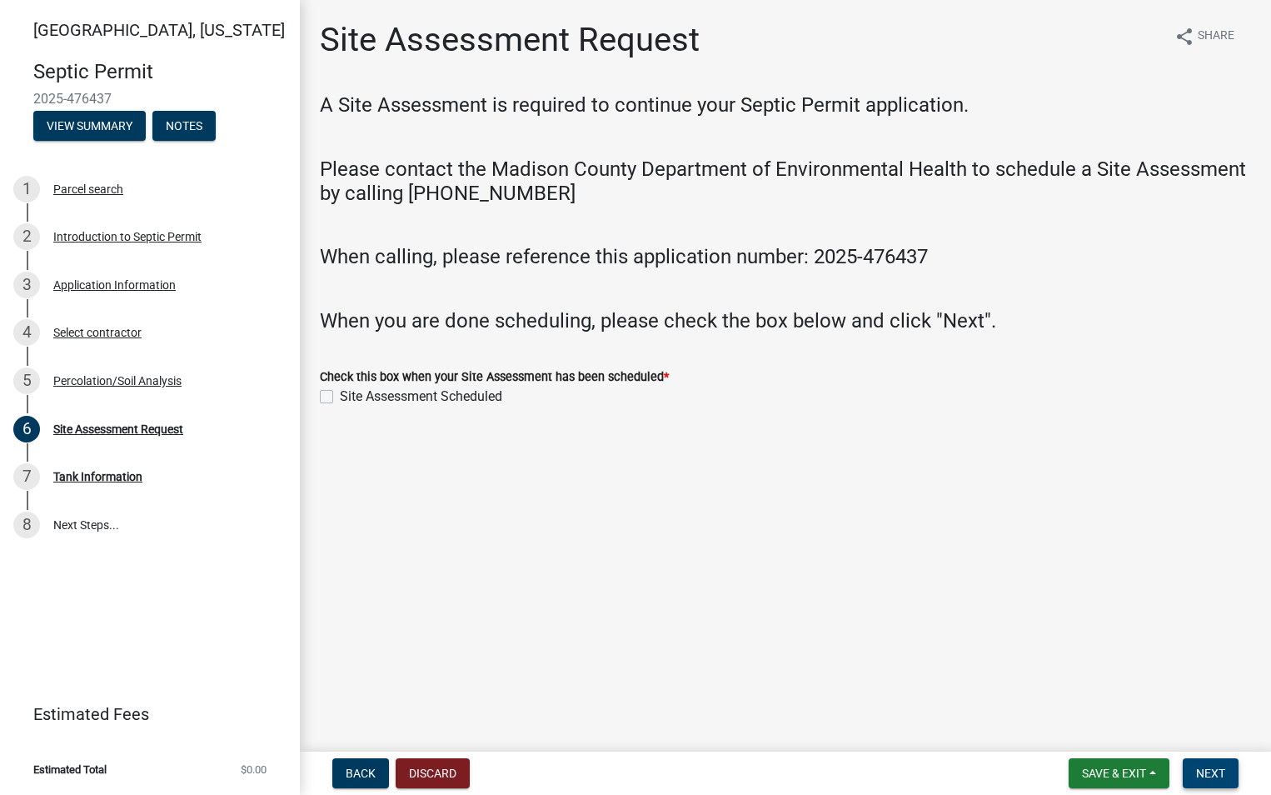
click at [1216, 770] on span "Next" at bounding box center [1210, 772] width 29 height 13
click at [340, 395] on label "Site Assessment Scheduled" at bounding box center [421, 397] width 162 height 20
click at [340, 395] on input "Site Assessment Scheduled" at bounding box center [345, 392] width 11 height 11
checkbox input "true"
click at [1202, 771] on span "Next" at bounding box center [1210, 772] width 29 height 13
